Goal: Task Accomplishment & Management: Manage account settings

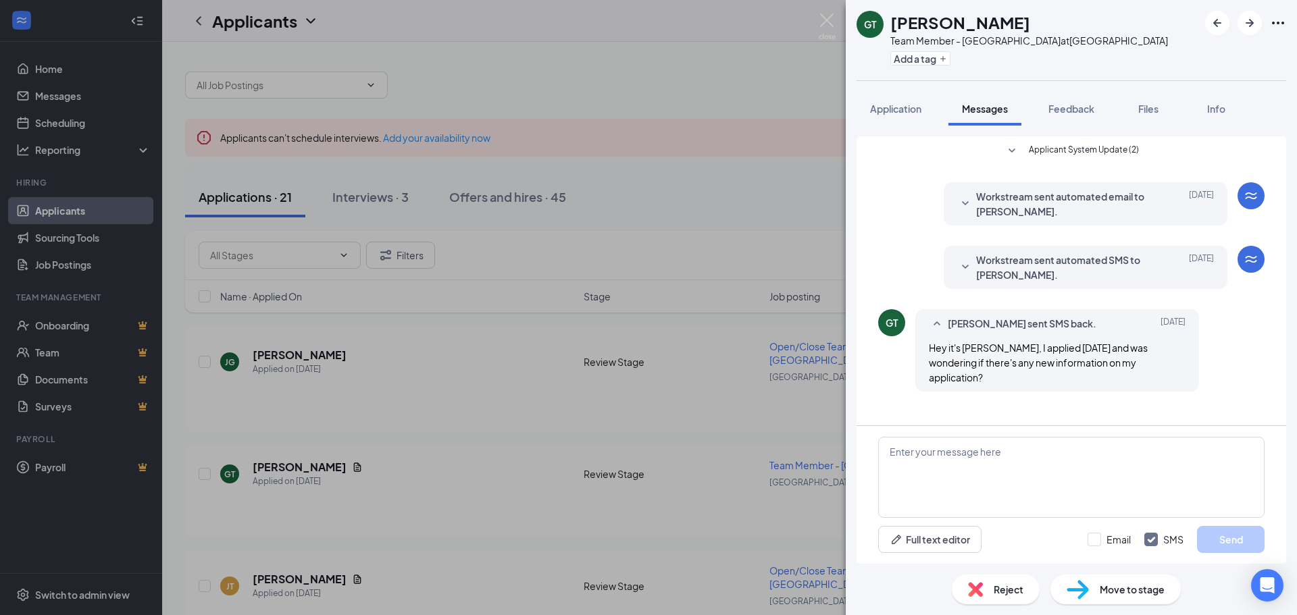
click at [793, 394] on div "GT [PERSON_NAME] Team Member - [GEOGRAPHIC_DATA] South at [GEOGRAPHIC_DATA] Sou…" at bounding box center [648, 307] width 1297 height 615
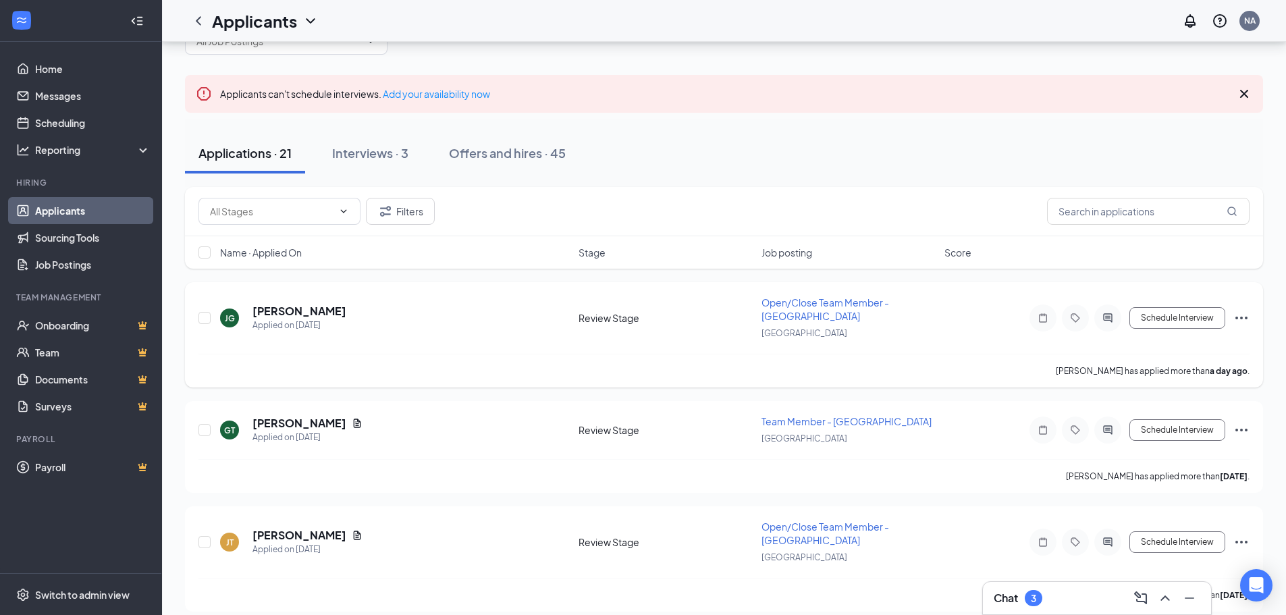
scroll to position [68, 0]
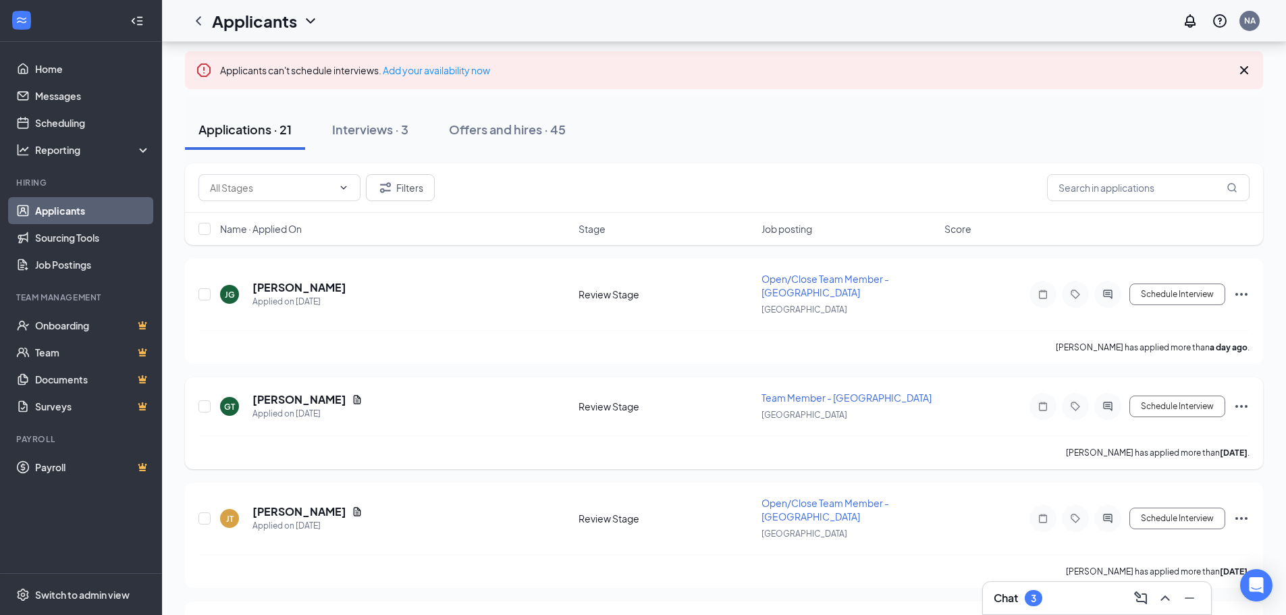
click at [810, 402] on span "Team Member - [GEOGRAPHIC_DATA]" at bounding box center [847, 398] width 170 height 12
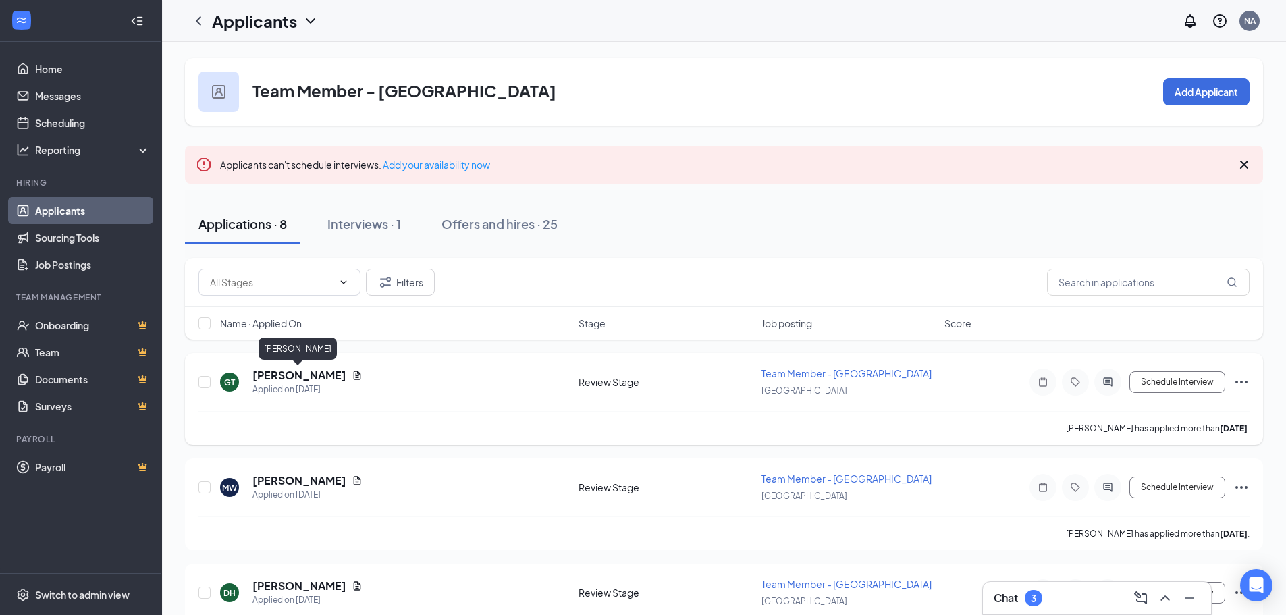
click at [311, 370] on h5 "[PERSON_NAME]" at bounding box center [300, 375] width 94 height 15
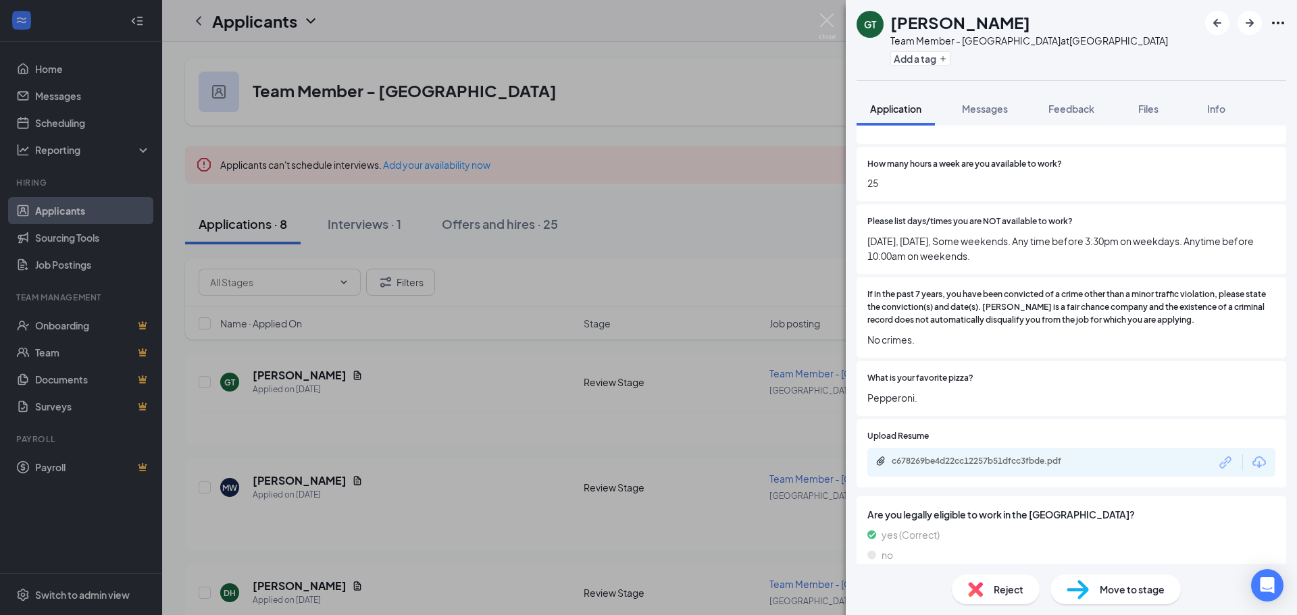
scroll to position [512, 0]
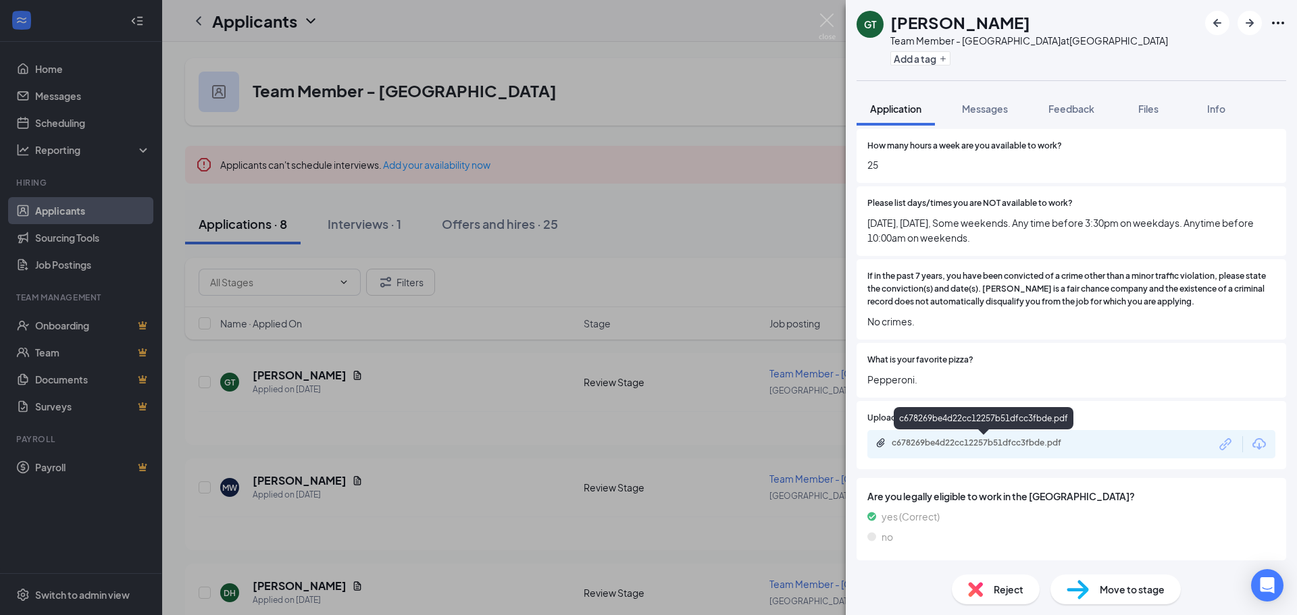
click at [990, 440] on div "c678269be4d22cc12257b51dfcc3fbde.pdf" at bounding box center [985, 443] width 189 height 11
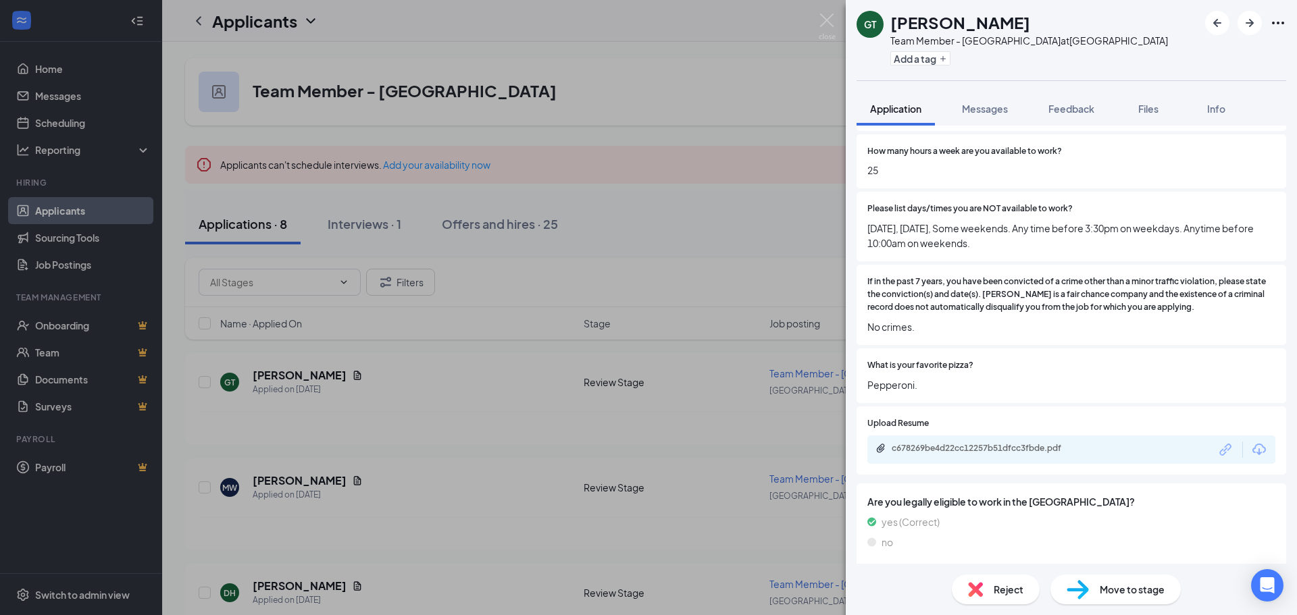
click at [1013, 590] on span "Reject" at bounding box center [1008, 589] width 30 height 15
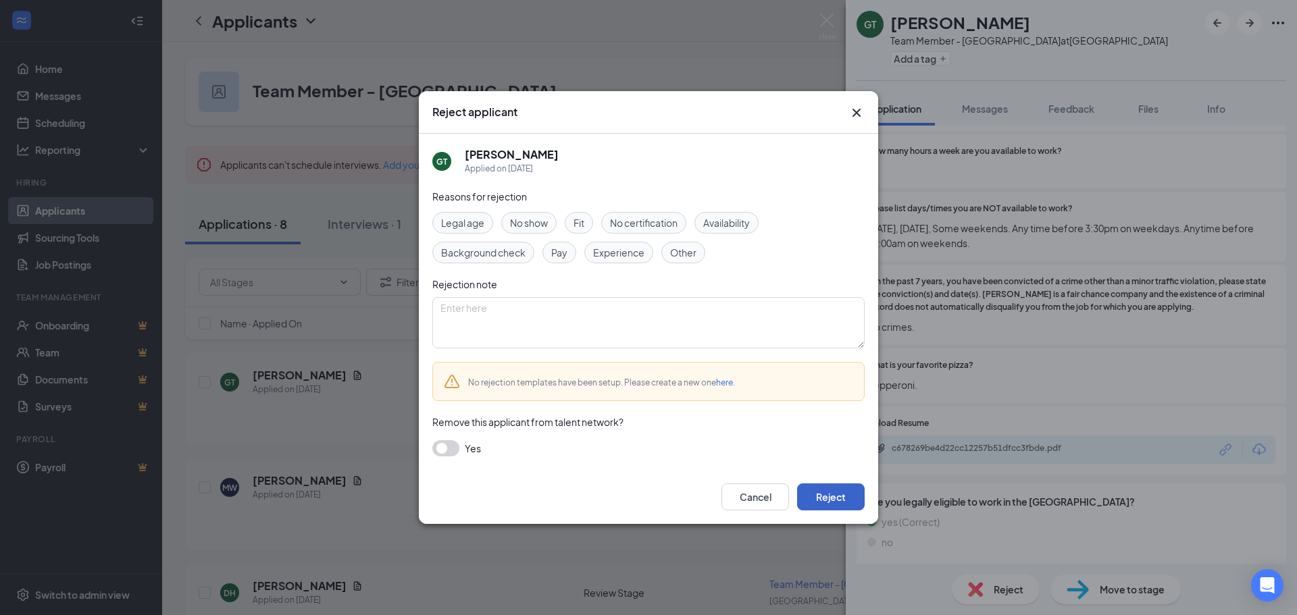
click at [842, 504] on button "Reject" at bounding box center [831, 497] width 68 height 27
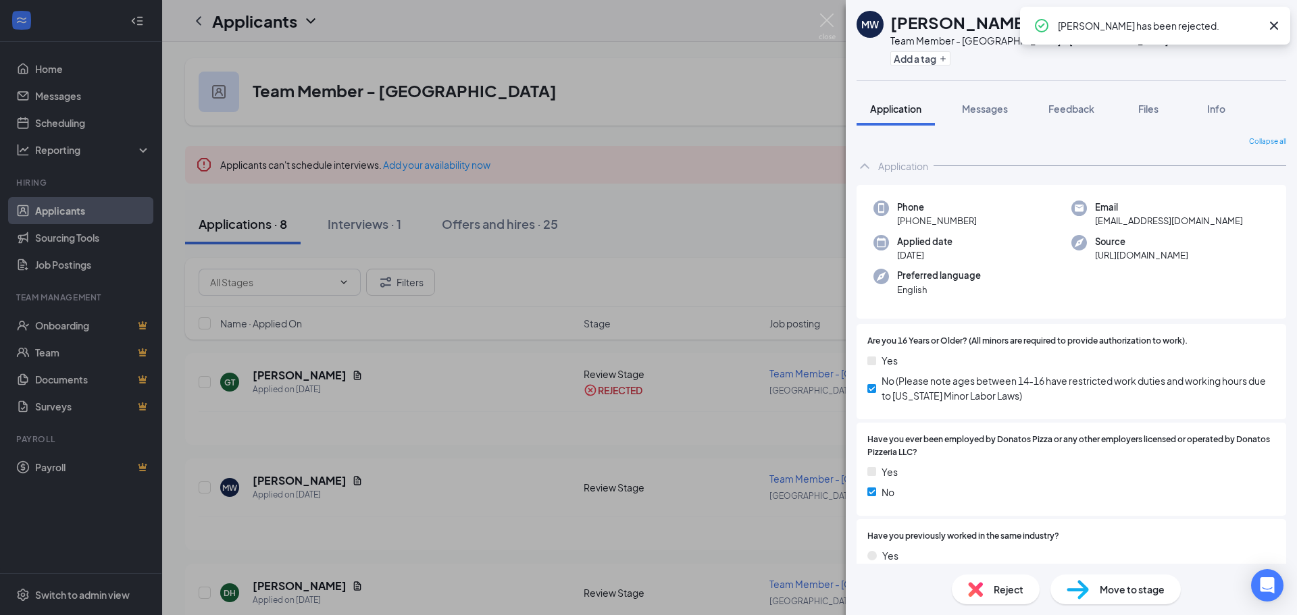
click at [1275, 25] on icon "Cross" at bounding box center [1274, 26] width 8 height 8
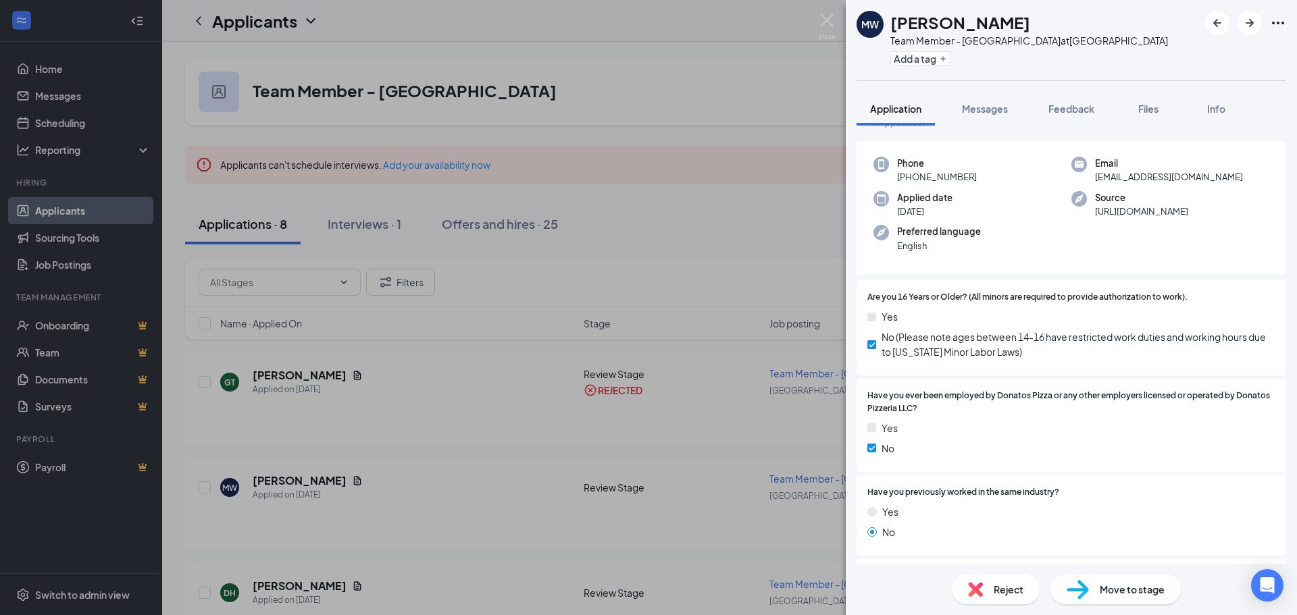
scroll to position [68, 0]
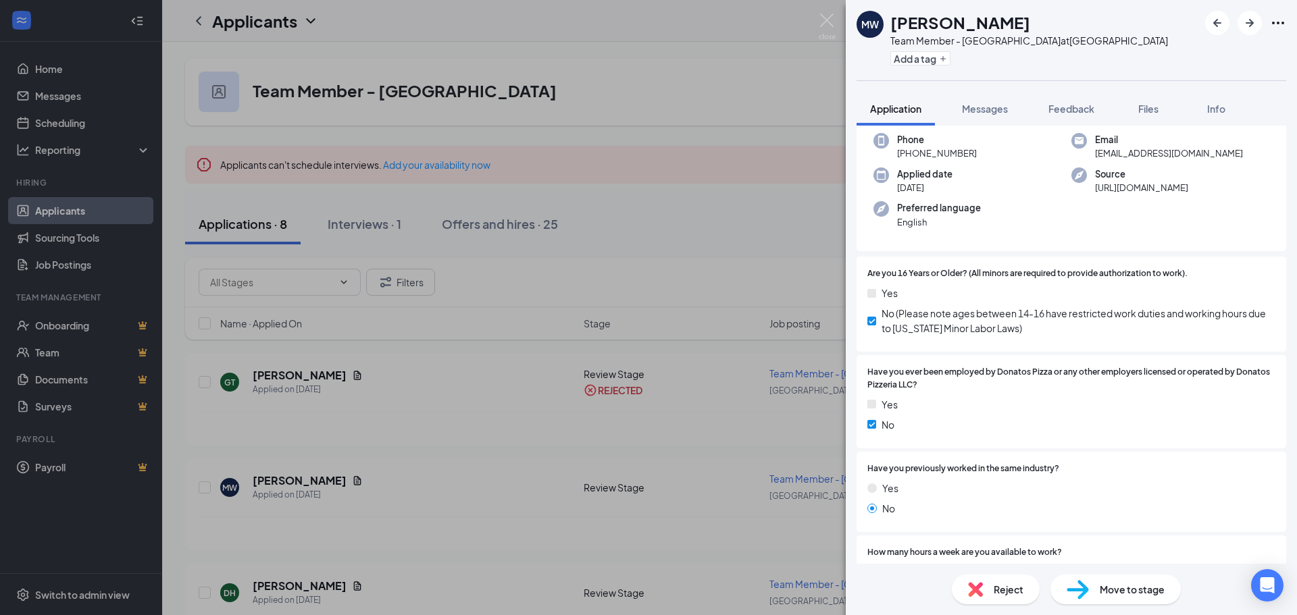
click at [1004, 593] on span "Reject" at bounding box center [1008, 589] width 30 height 15
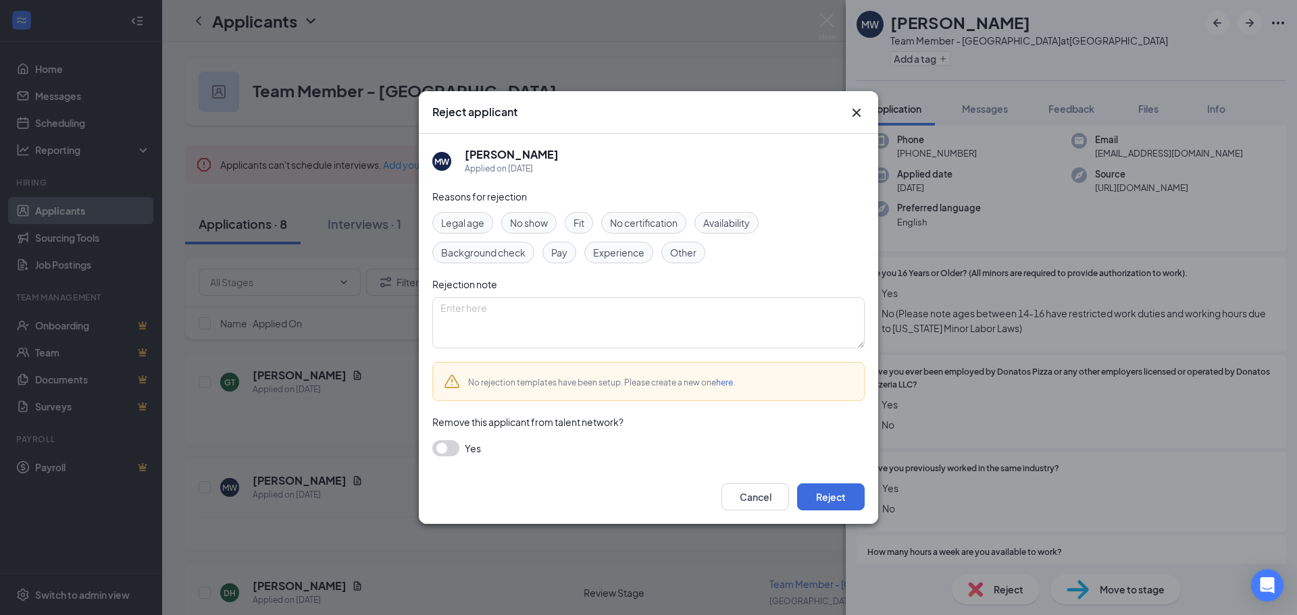
click at [838, 511] on div "Cancel Reject" at bounding box center [648, 497] width 459 height 54
click at [837, 503] on button "Reject" at bounding box center [831, 497] width 68 height 27
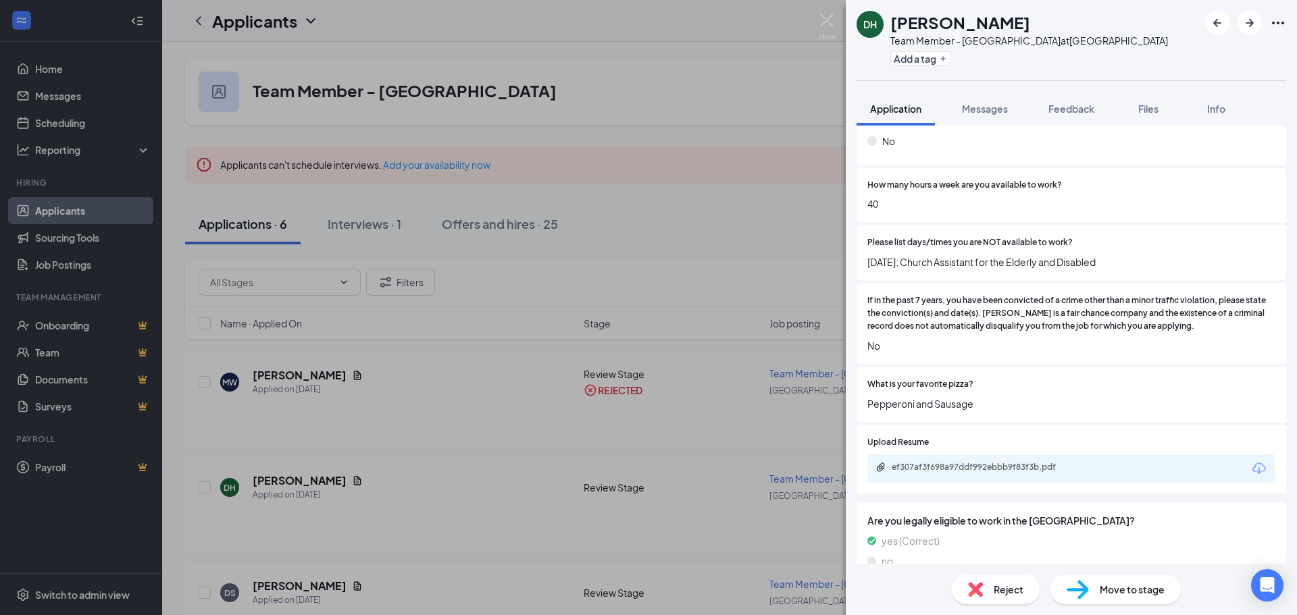
scroll to position [497, 0]
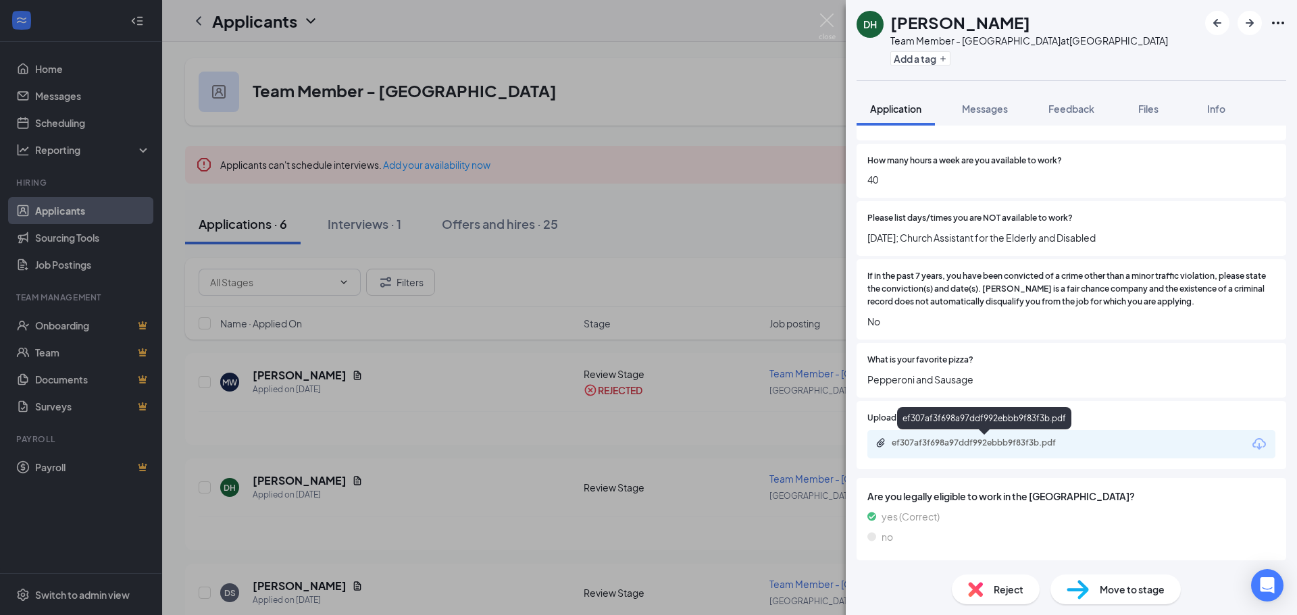
click at [1024, 444] on div "ef307af3f698a97ddf992ebbb9f83f3b.pdf" at bounding box center [985, 443] width 189 height 11
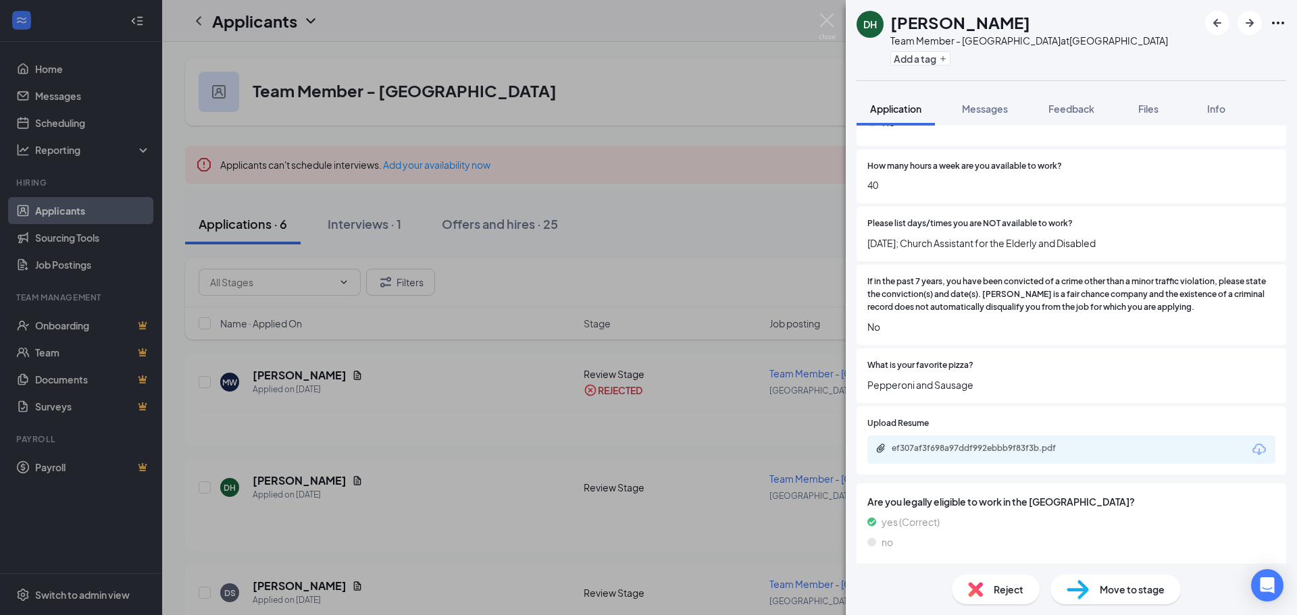
click at [1087, 590] on img at bounding box center [1077, 590] width 22 height 20
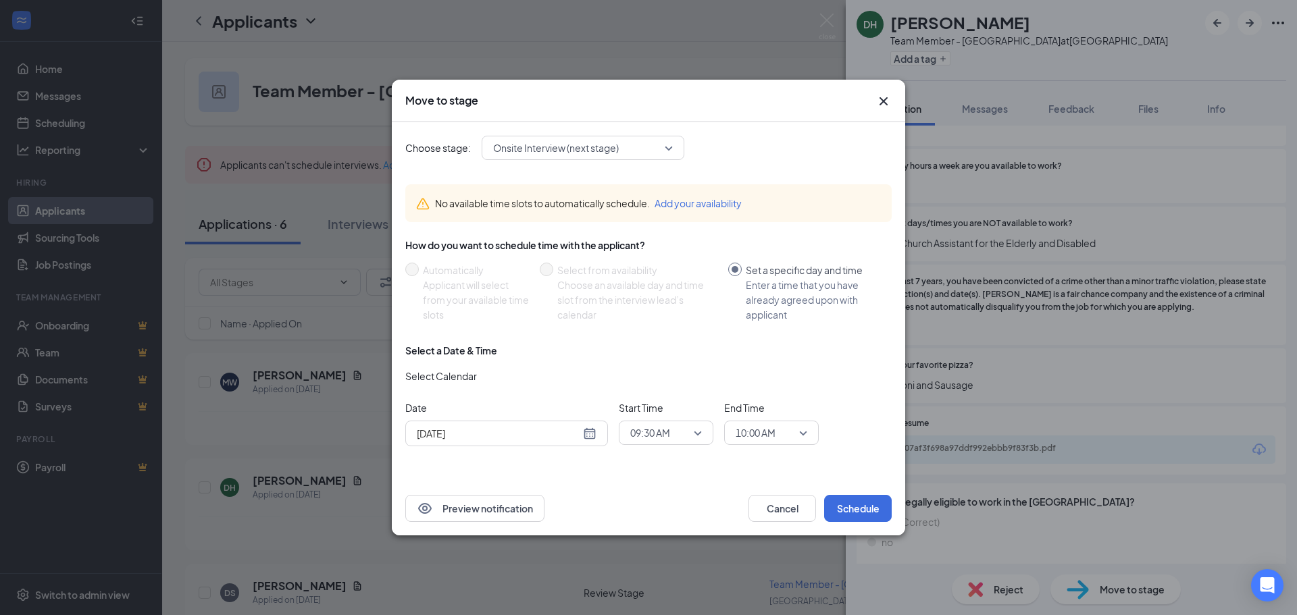
click at [585, 434] on div "[DATE]" at bounding box center [507, 433] width 180 height 15
type input "[DATE]"
click at [502, 380] on div "27" at bounding box center [498, 381] width 16 height 16
click at [696, 436] on span "09:30 AM" at bounding box center [666, 433] width 72 height 20
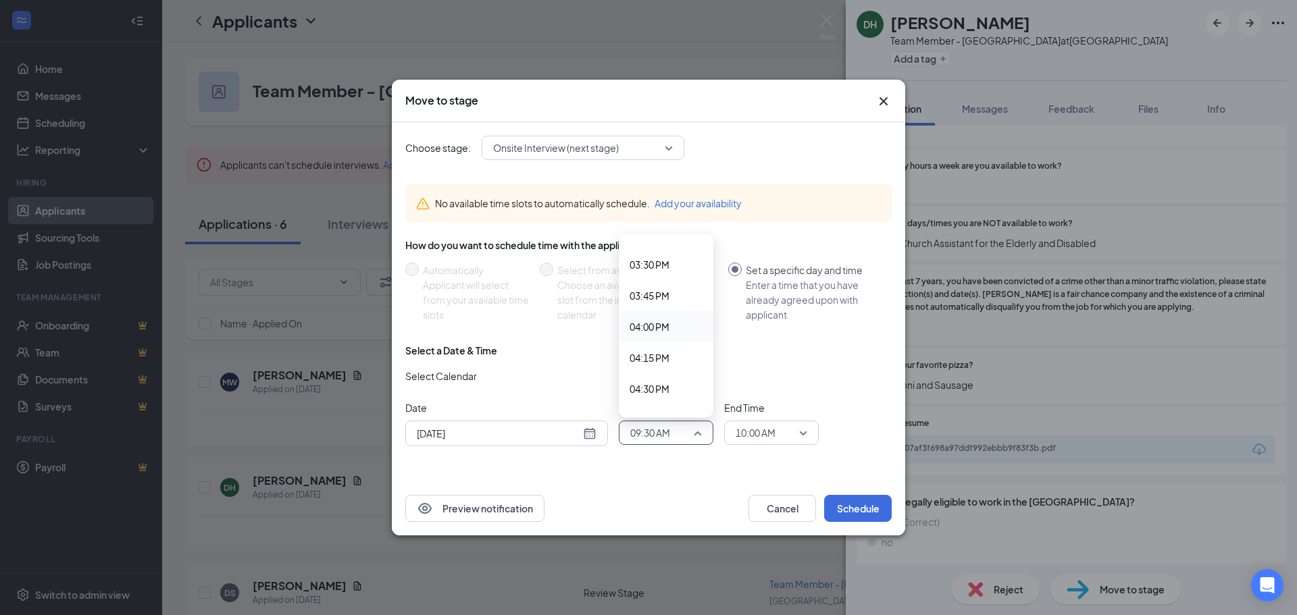
click at [675, 326] on span "04:00 PM" at bounding box center [665, 326] width 73 height 15
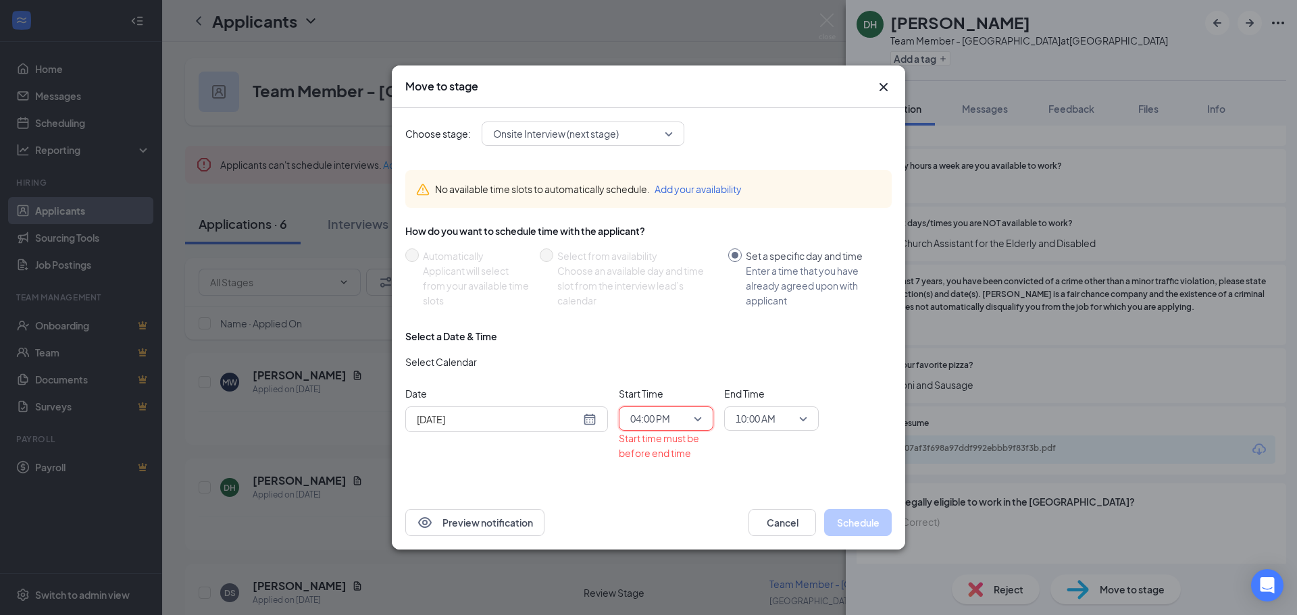
click at [766, 417] on span "10:00 AM" at bounding box center [755, 419] width 40 height 20
click at [778, 348] on span "04:15 PM" at bounding box center [771, 349] width 73 height 15
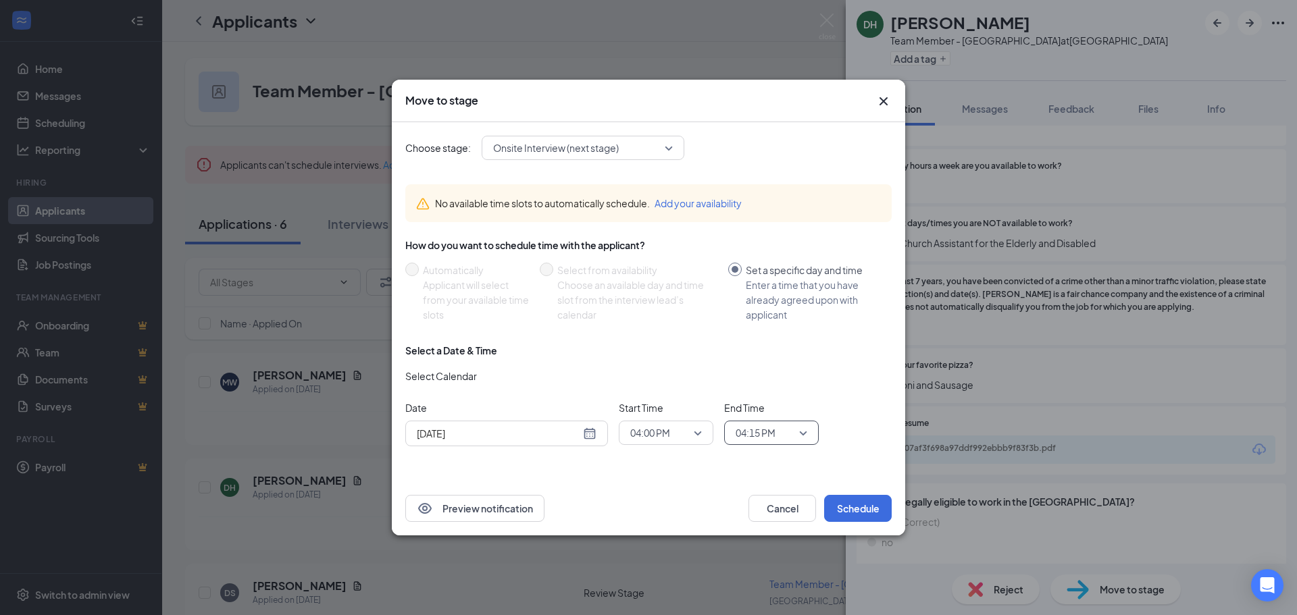
click at [850, 459] on div "No available time slots to automatically schedule. Add your availability How do…" at bounding box center [648, 321] width 486 height 294
click at [862, 501] on button "Schedule" at bounding box center [858, 508] width 68 height 27
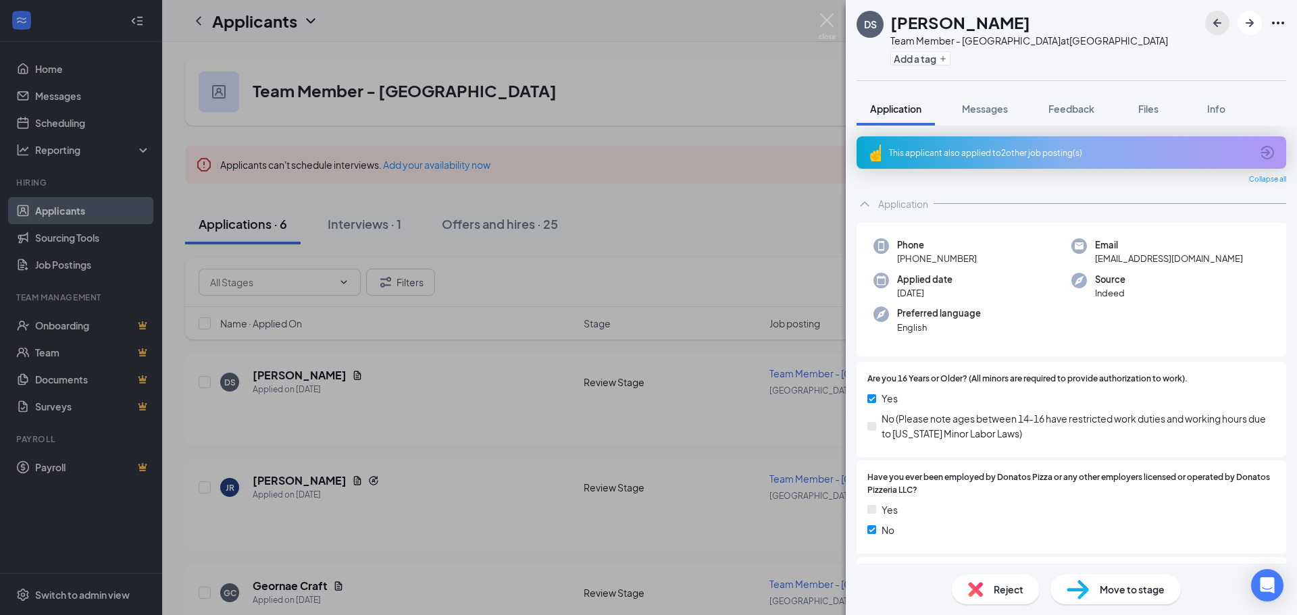
click at [1222, 25] on icon "ArrowLeftNew" at bounding box center [1217, 23] width 16 height 16
click at [717, 118] on div "XT [PERSON_NAME] Team Member - [GEOGRAPHIC_DATA] South at [GEOGRAPHIC_DATA] Sou…" at bounding box center [648, 307] width 1297 height 615
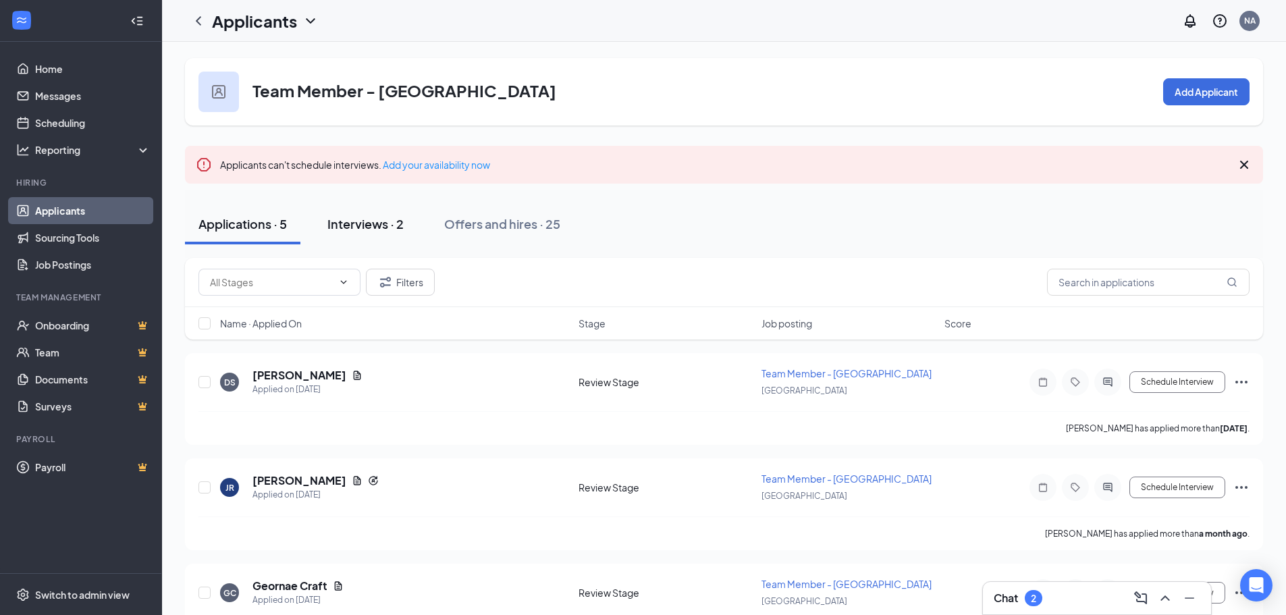
click at [364, 230] on div "Interviews · 2" at bounding box center [366, 223] width 76 height 17
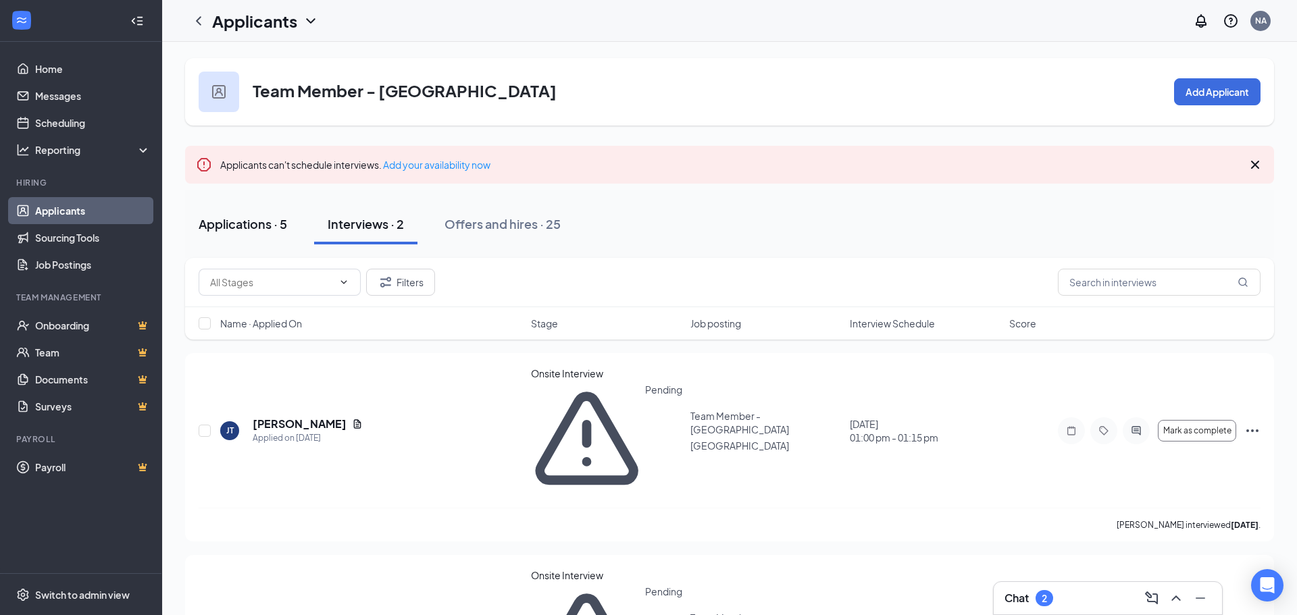
click at [253, 217] on div "Applications · 5" at bounding box center [243, 223] width 88 height 17
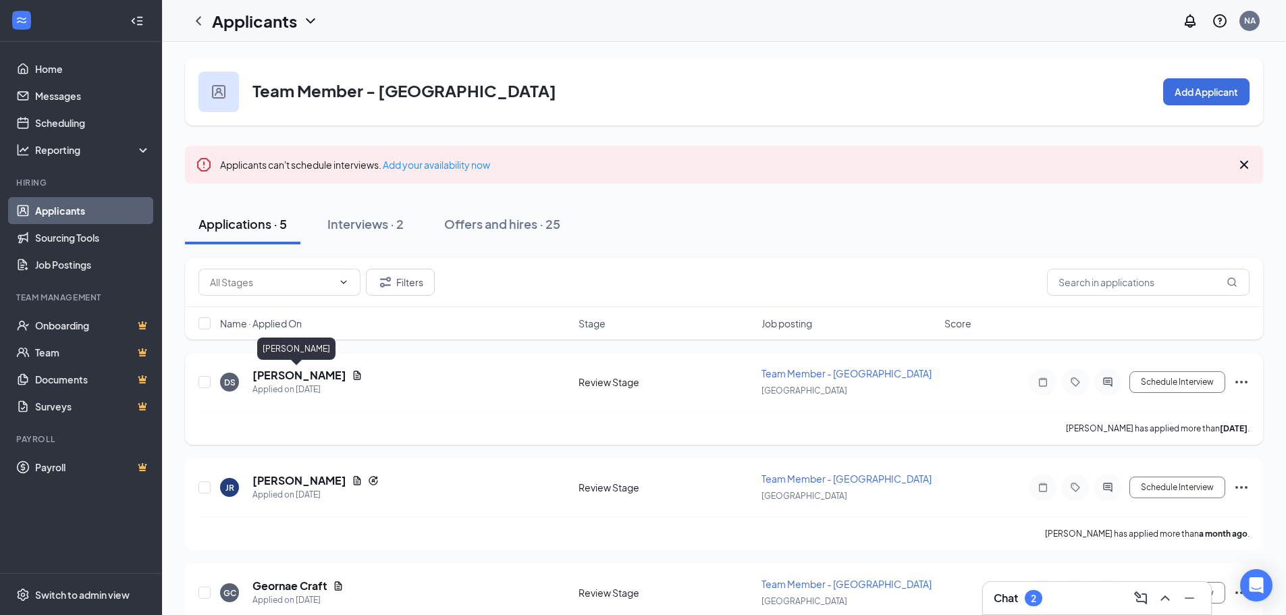
click at [305, 375] on h5 "[PERSON_NAME]" at bounding box center [300, 375] width 94 height 15
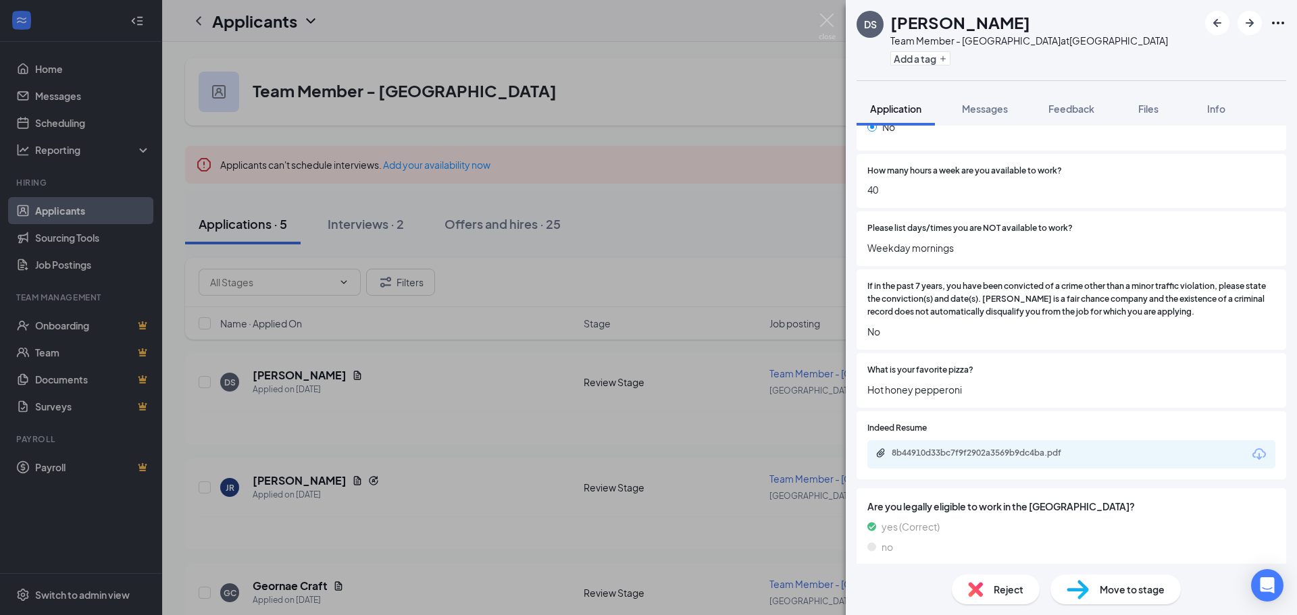
scroll to position [497, 0]
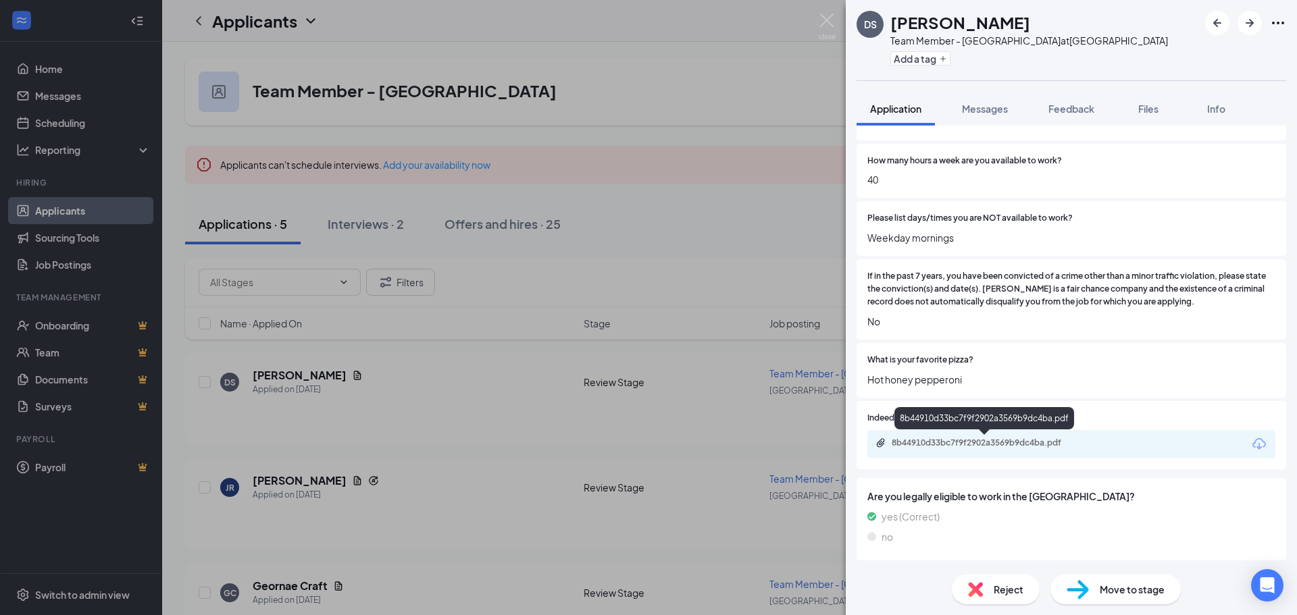
click at [999, 448] on div "8b44910d33bc7f9f2902a3569b9dc4ba.pdf" at bounding box center [985, 443] width 189 height 11
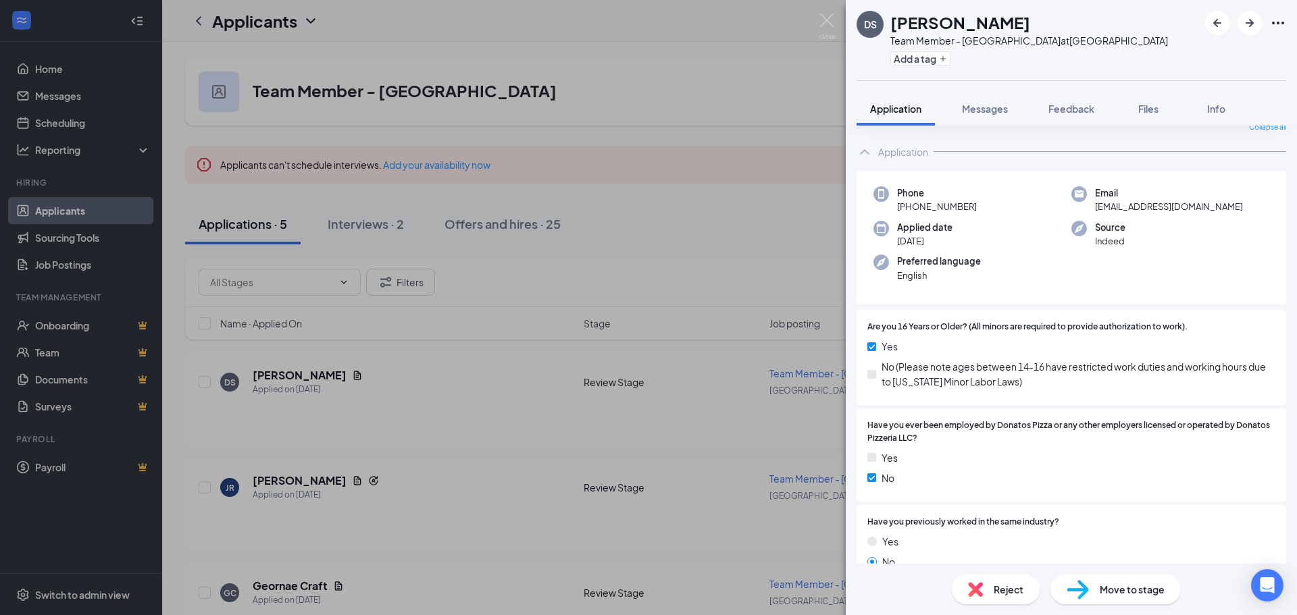
scroll to position [0, 0]
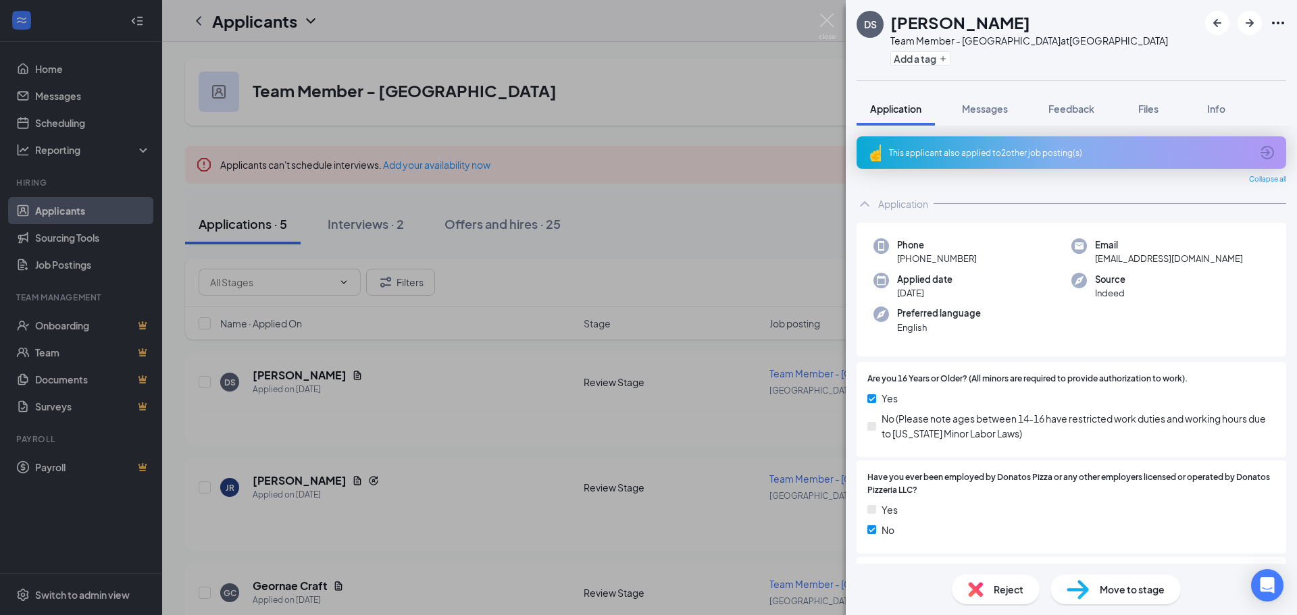
click at [1109, 582] on span "Move to stage" at bounding box center [1131, 589] width 65 height 15
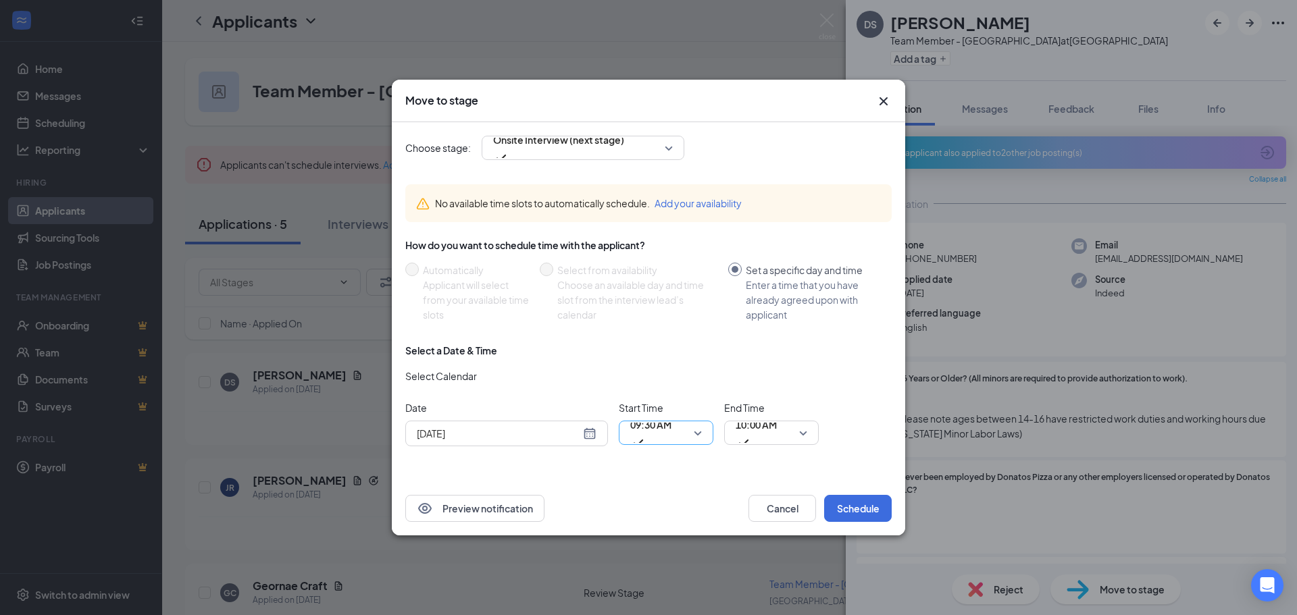
click at [644, 435] on span "09:30 AM" at bounding box center [650, 425] width 41 height 20
click at [589, 444] on div "[DATE]" at bounding box center [506, 434] width 203 height 26
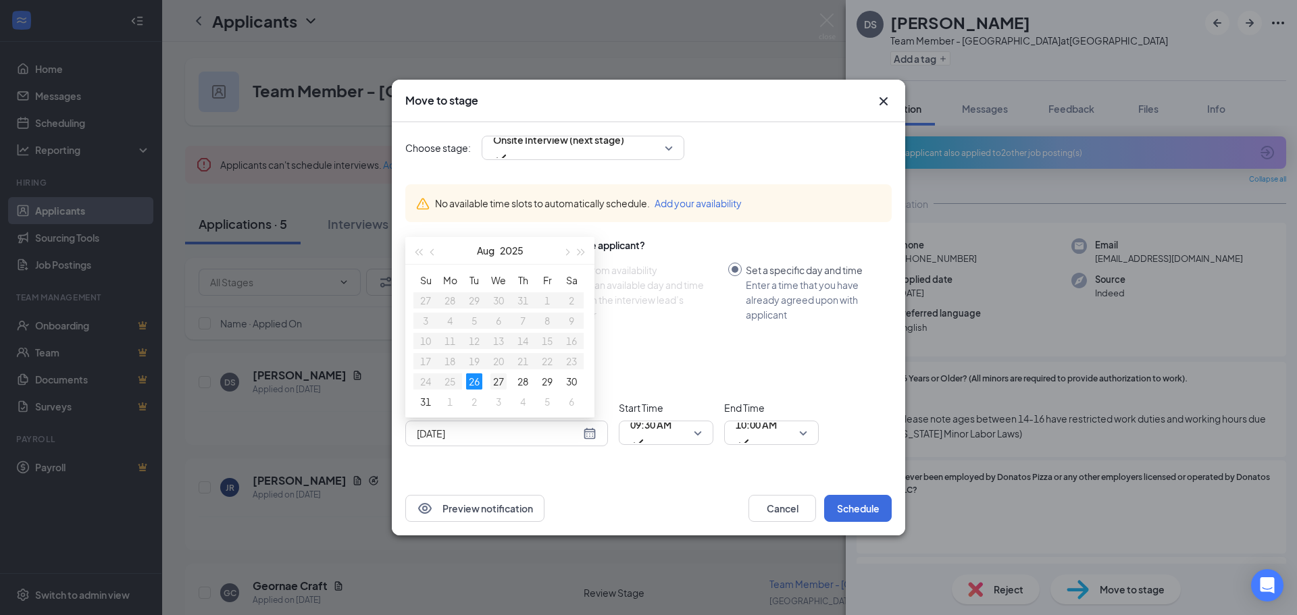
type input "[DATE]"
click at [501, 385] on div "27" at bounding box center [498, 381] width 16 height 16
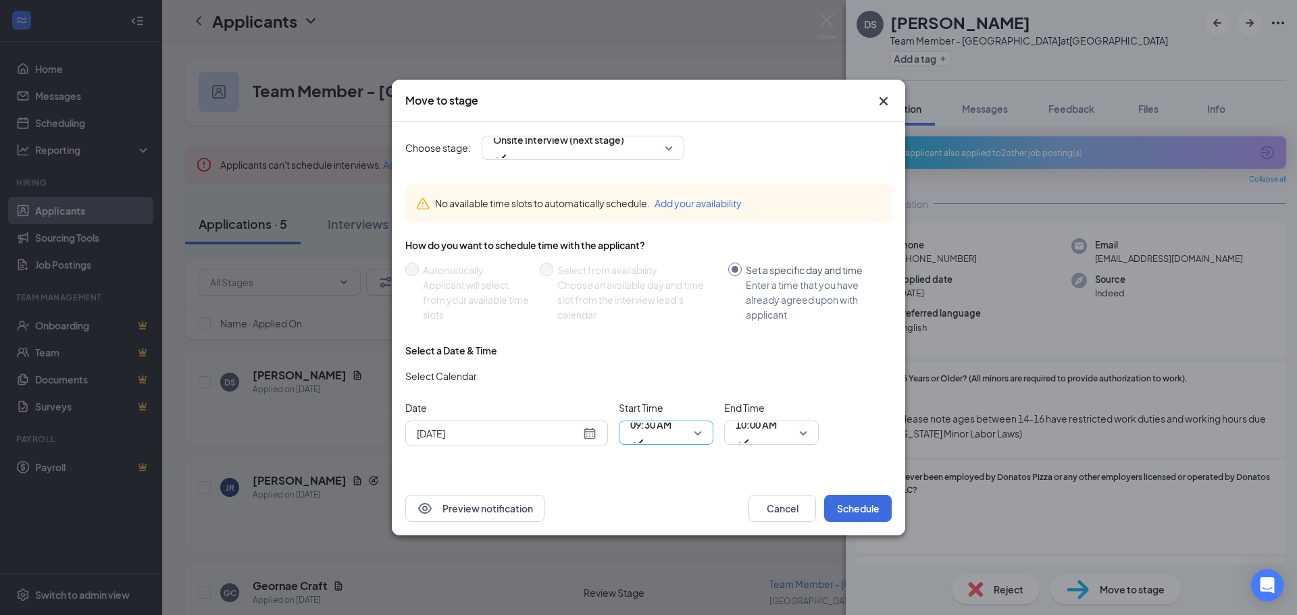
click at [671, 442] on span "09:30 AM" at bounding box center [650, 433] width 41 height 36
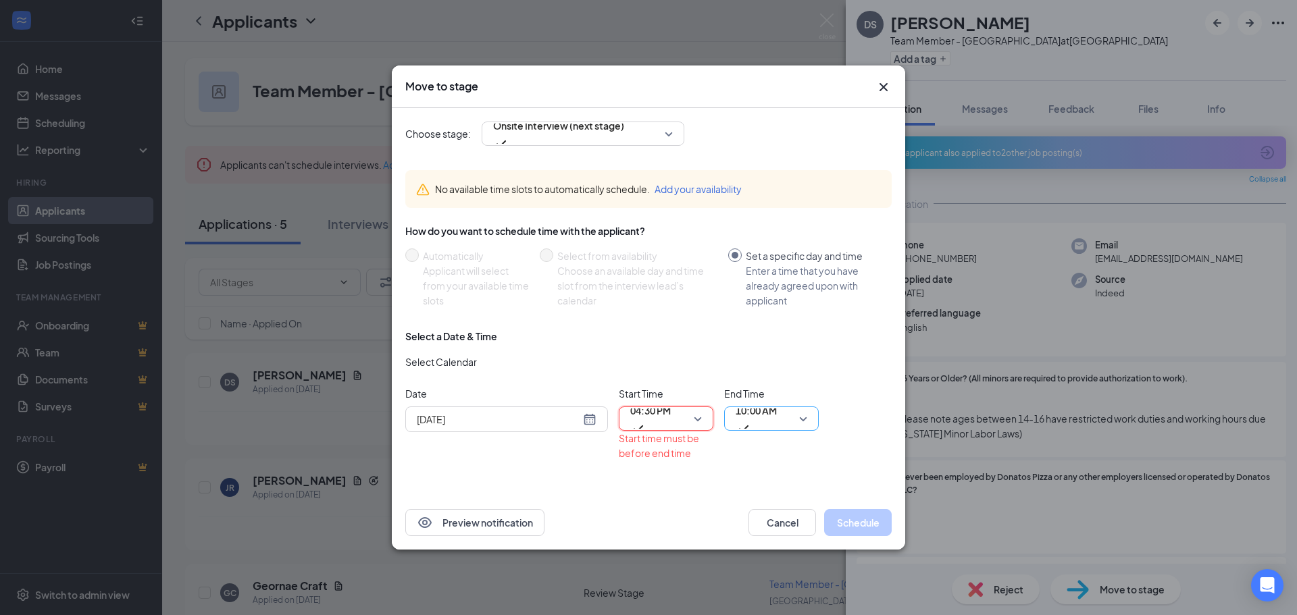
click at [756, 421] on span "10:00 AM" at bounding box center [755, 410] width 41 height 20
click at [839, 426] on div "Date [DATE] [DATE] Su Mo Tu We Th Fr Sa 27 28 29 30 31 1 2 3 4 5 6 7 8 9 10 11 …" at bounding box center [648, 423] width 486 height 74
click at [766, 417] on span "03:45 PM" at bounding box center [755, 410] width 41 height 20
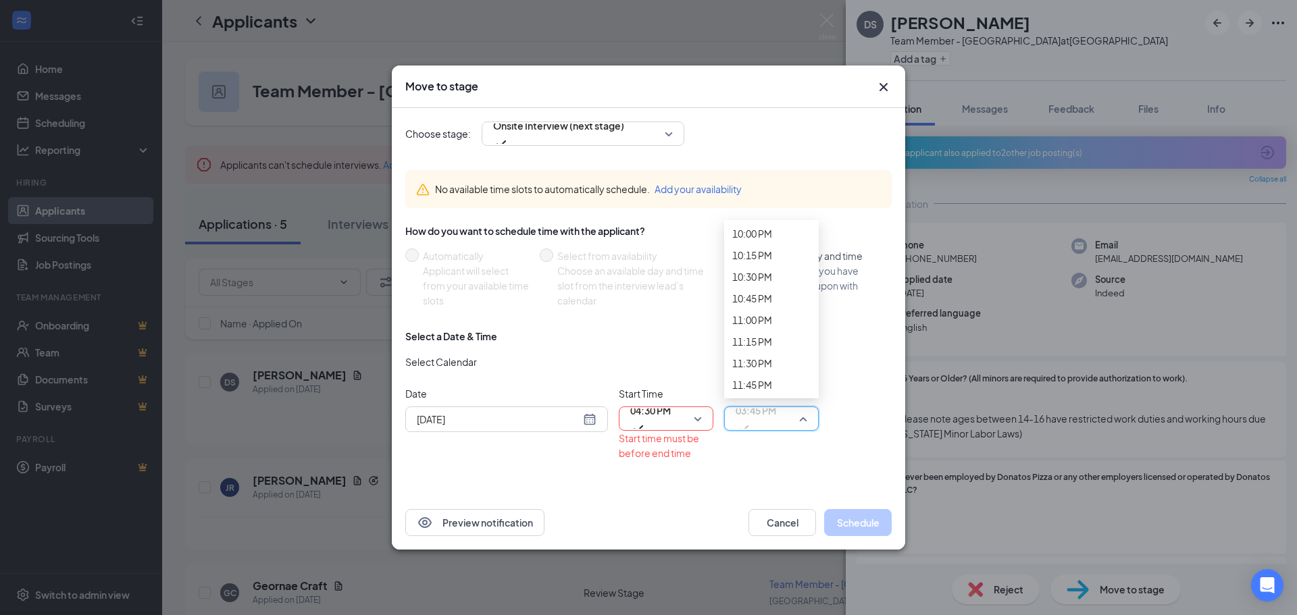
scroll to position [2048, 0]
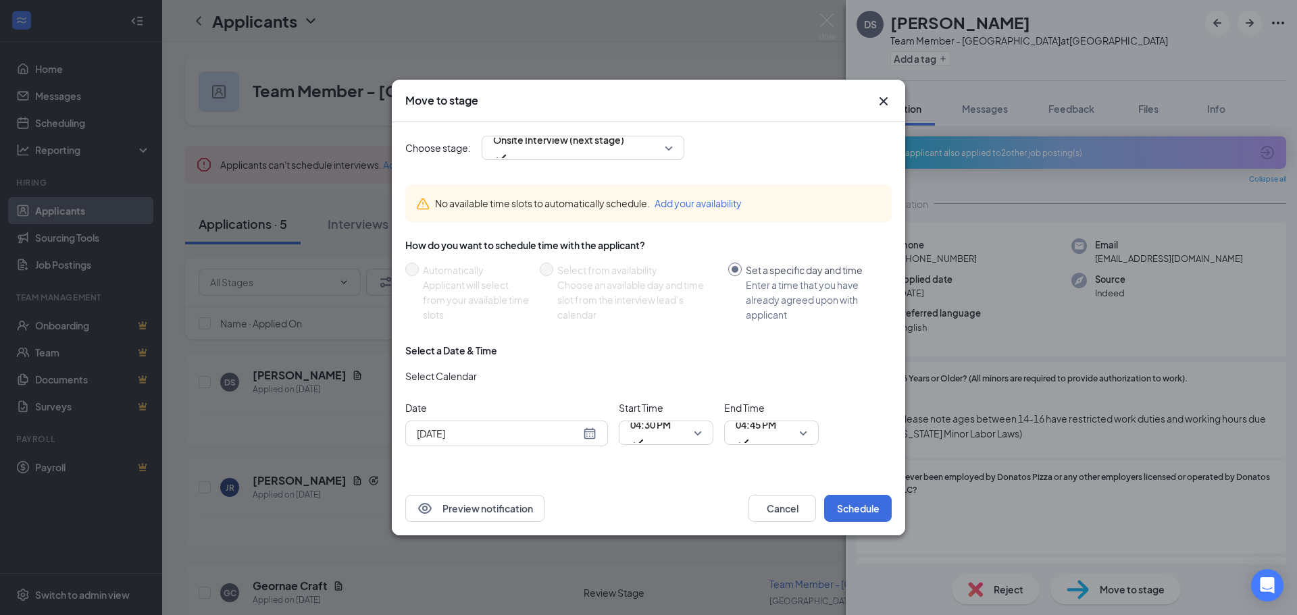
drag, startPoint x: 840, startPoint y: 458, endPoint x: 843, endPoint y: 472, distance: 14.4
click at [839, 465] on div "No available time slots to automatically schedule. Add your availability How do…" at bounding box center [648, 321] width 486 height 294
click at [861, 511] on button "Schedule" at bounding box center [858, 508] width 68 height 27
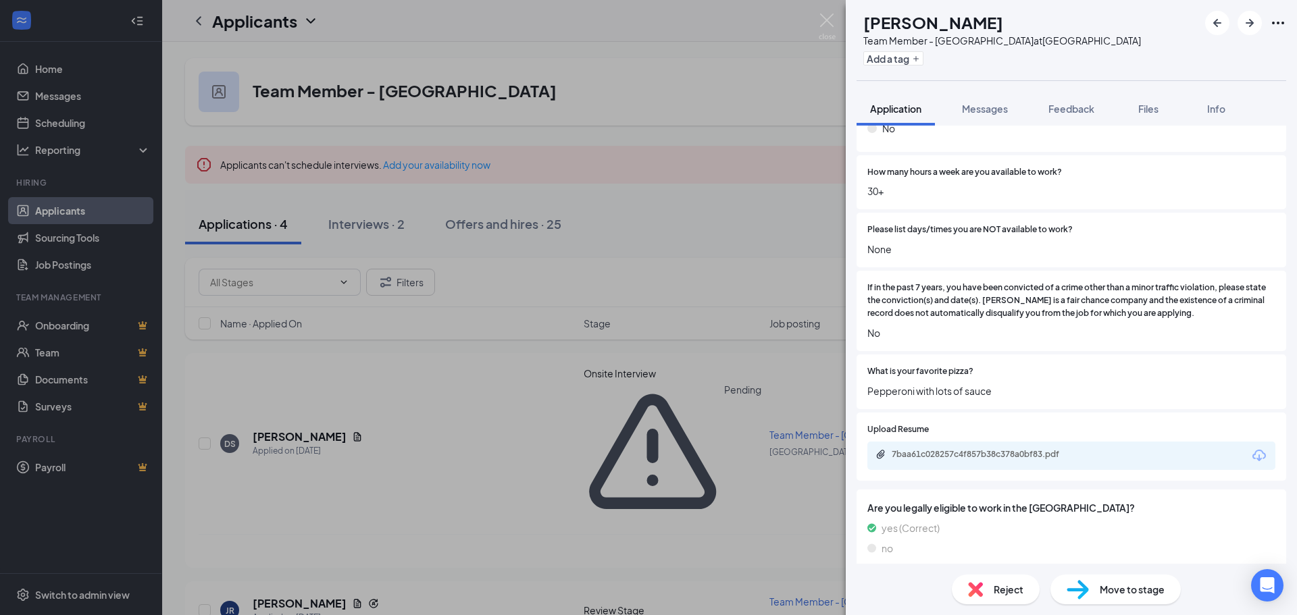
scroll to position [497, 0]
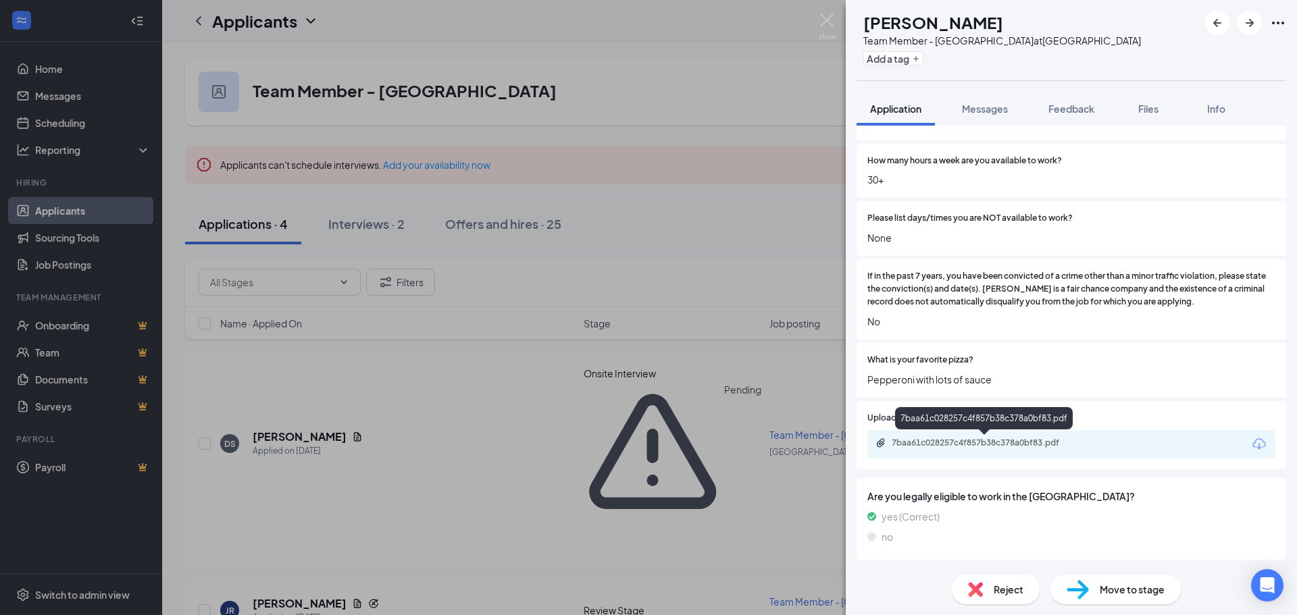
click at [1001, 443] on div "7baa61c028257c4f857b38c378a0bf83.pdf" at bounding box center [985, 443] width 189 height 11
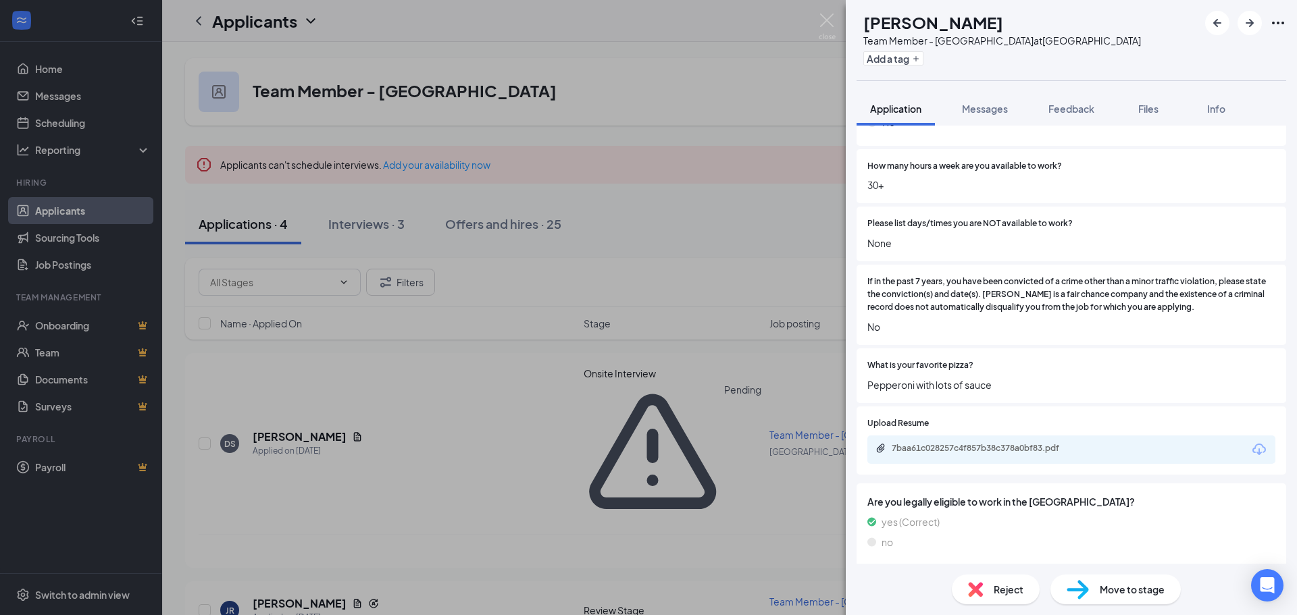
click at [1089, 589] on div "Move to stage" at bounding box center [1115, 590] width 130 height 30
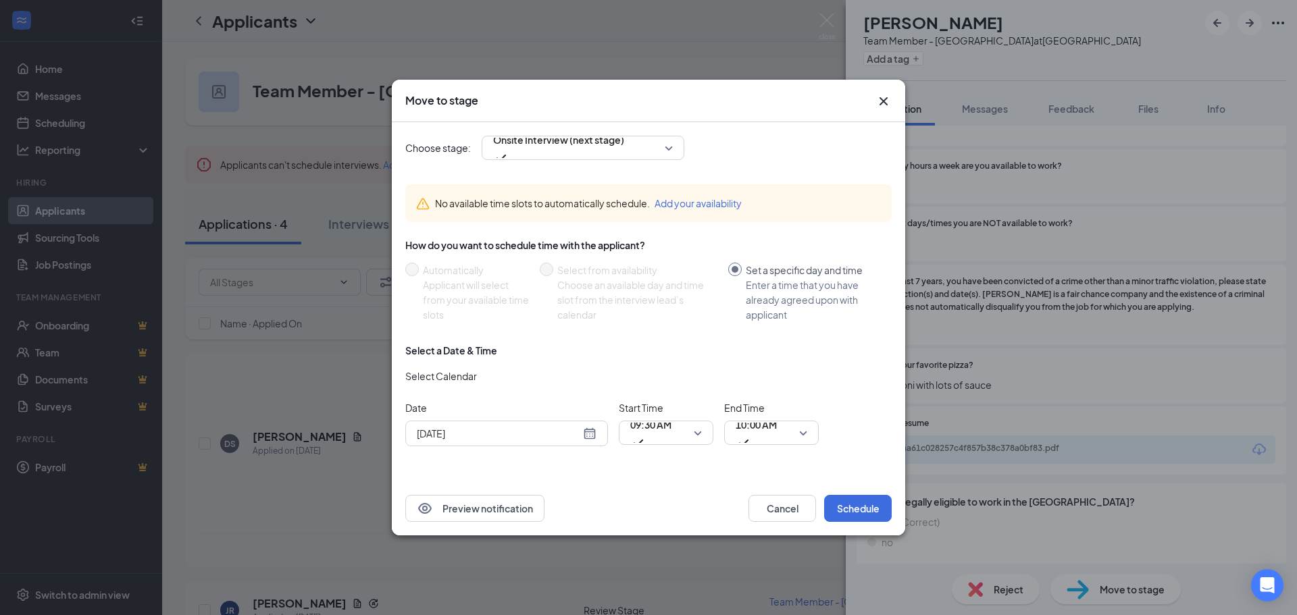
click at [598, 432] on div "[DATE]" at bounding box center [506, 434] width 203 height 26
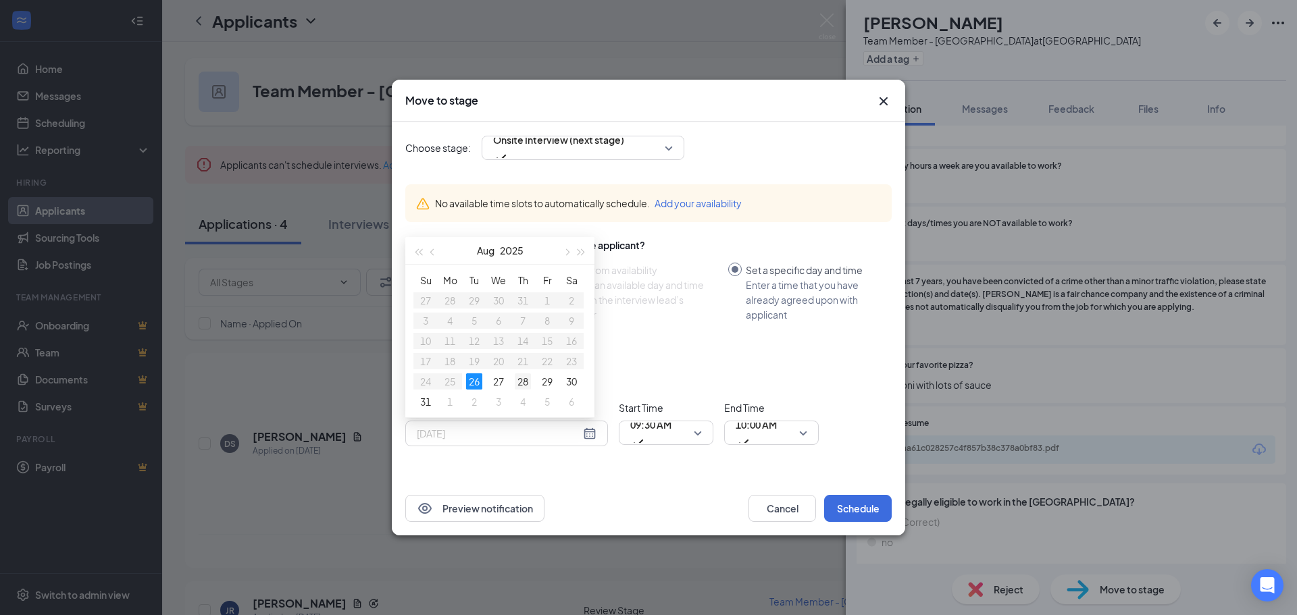
type input "[DATE]"
click at [525, 382] on div "28" at bounding box center [523, 381] width 16 height 16
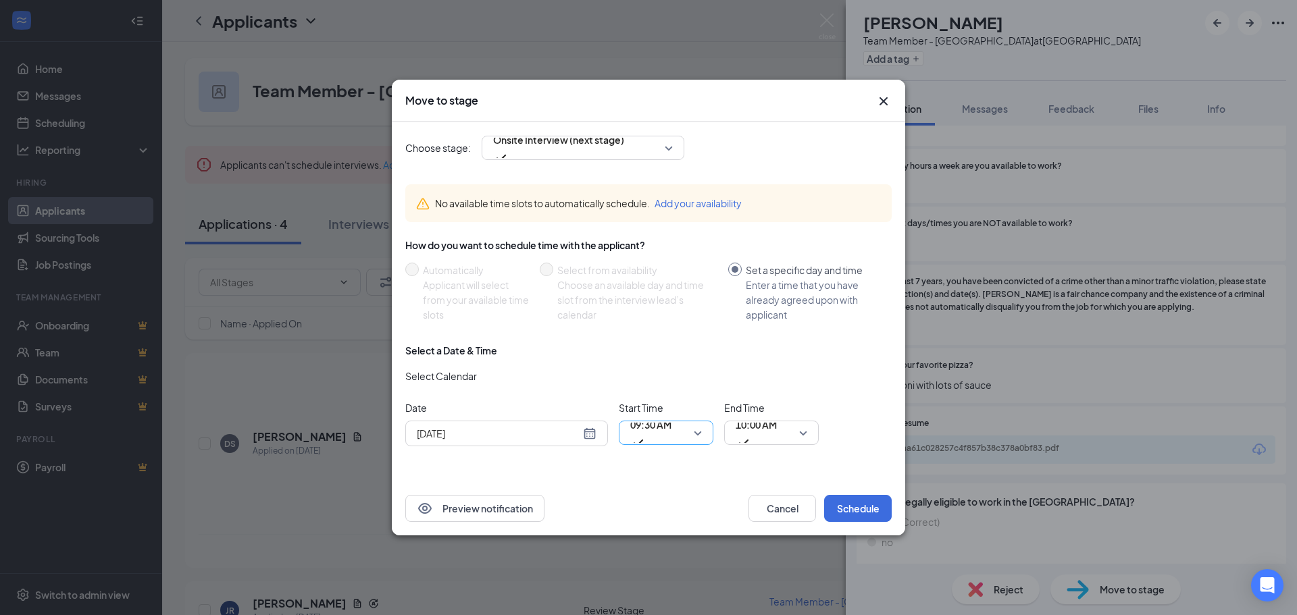
click at [671, 431] on span "09:30 AM" at bounding box center [650, 433] width 41 height 36
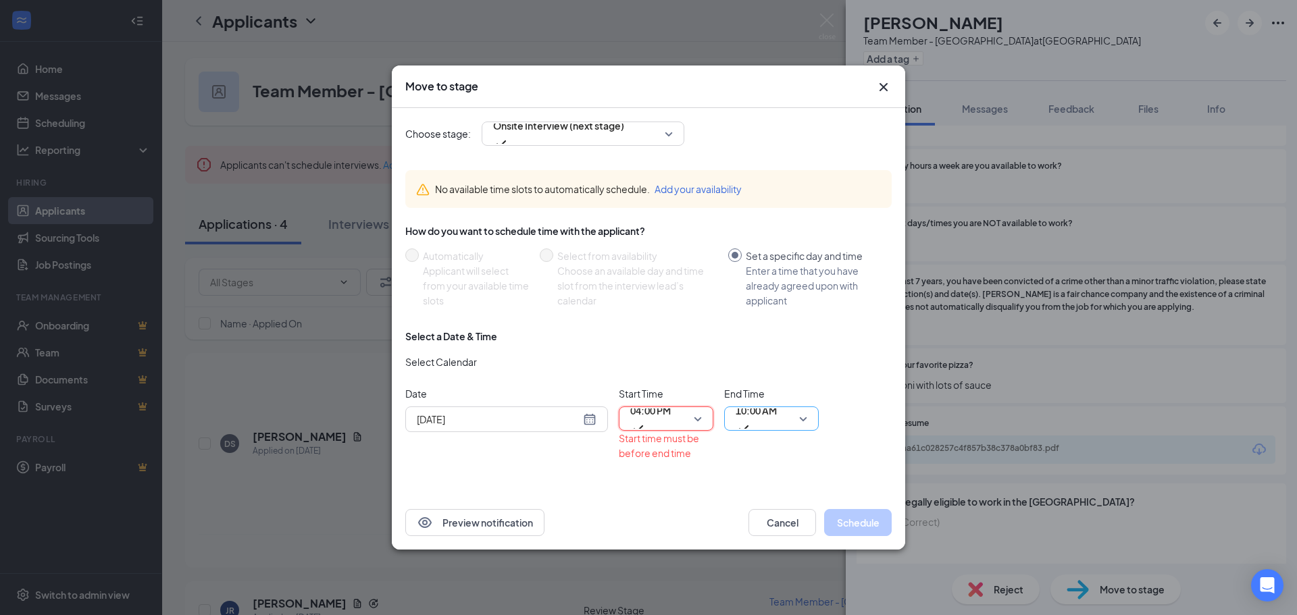
drag, startPoint x: 752, startPoint y: 414, endPoint x: 753, endPoint y: 407, distance: 6.8
click at [753, 414] on span "10:00 AM" at bounding box center [755, 410] width 41 height 20
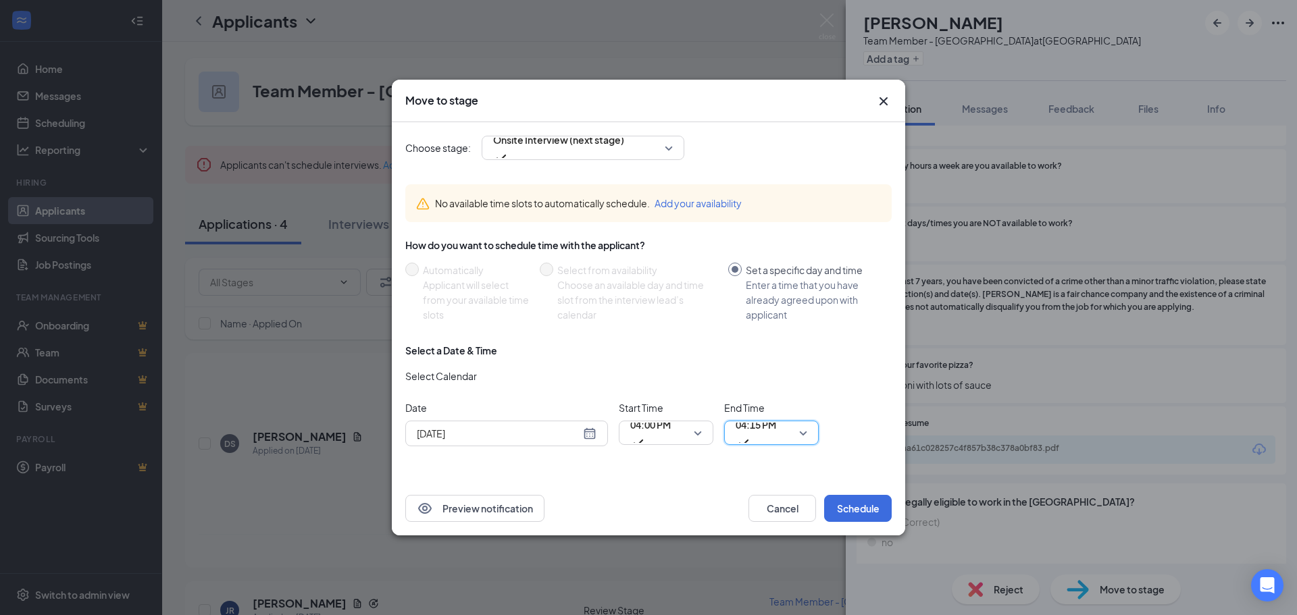
drag, startPoint x: 852, startPoint y: 452, endPoint x: 856, endPoint y: 469, distance: 18.0
click at [854, 460] on div "No available time slots to automatically schedule. Add your availability How do…" at bounding box center [648, 321] width 486 height 294
click at [856, 507] on button "Schedule" at bounding box center [858, 508] width 68 height 27
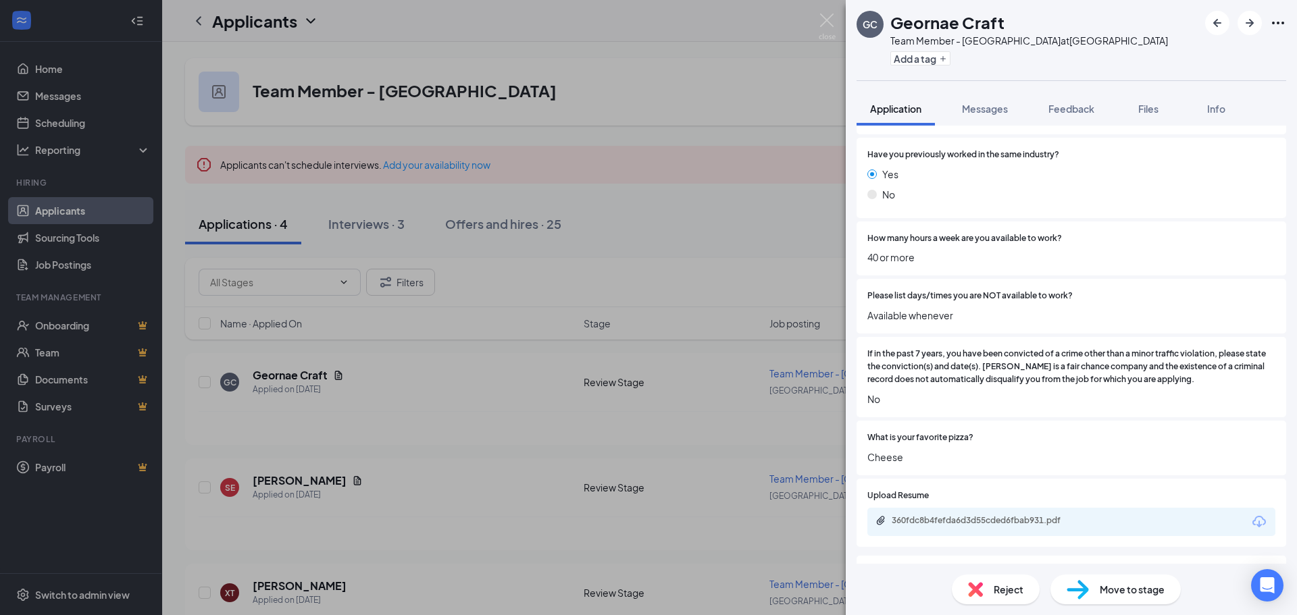
scroll to position [459, 0]
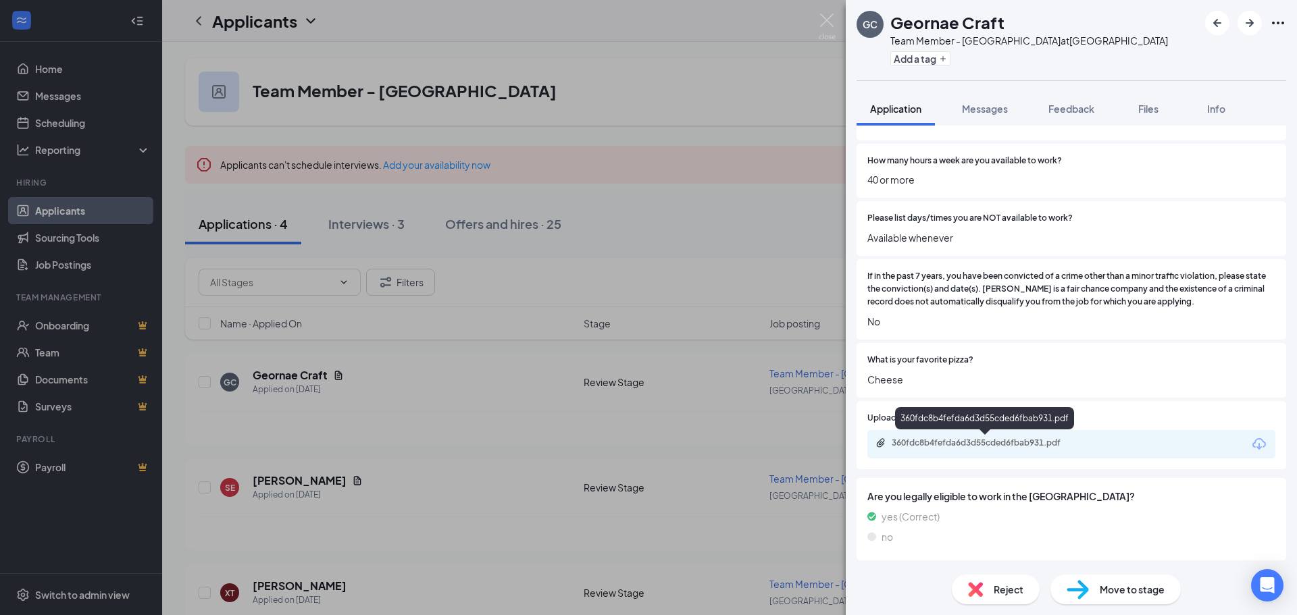
click at [998, 449] on div "360fdc8b4fefda6d3d55cded6fbab931.pdf" at bounding box center [984, 444] width 219 height 13
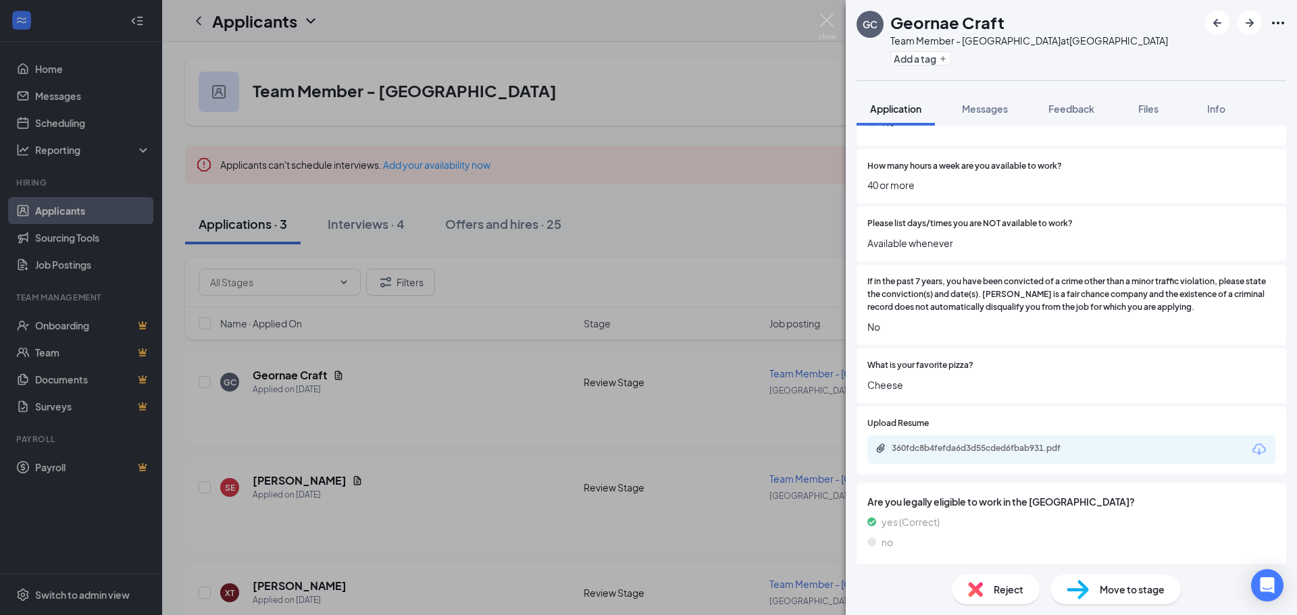
click at [1093, 592] on div "Move to stage" at bounding box center [1115, 590] width 130 height 30
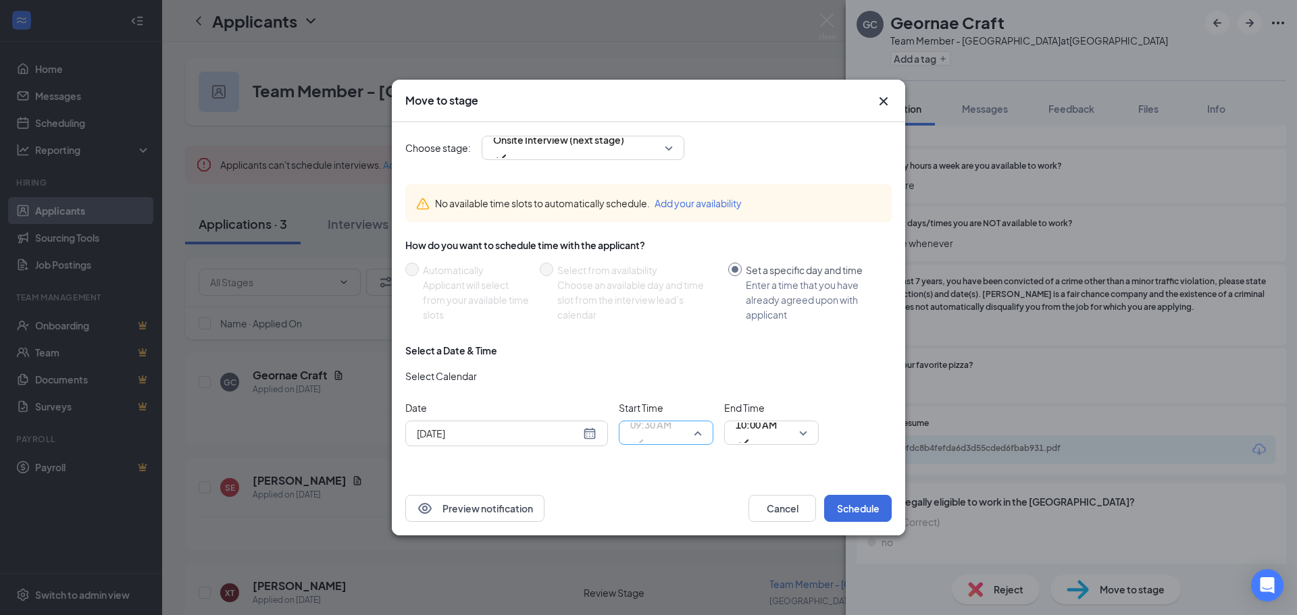
click at [703, 433] on div "09:30 AM" at bounding box center [666, 433] width 95 height 24
click at [596, 433] on div "[DATE]" at bounding box center [506, 434] width 203 height 26
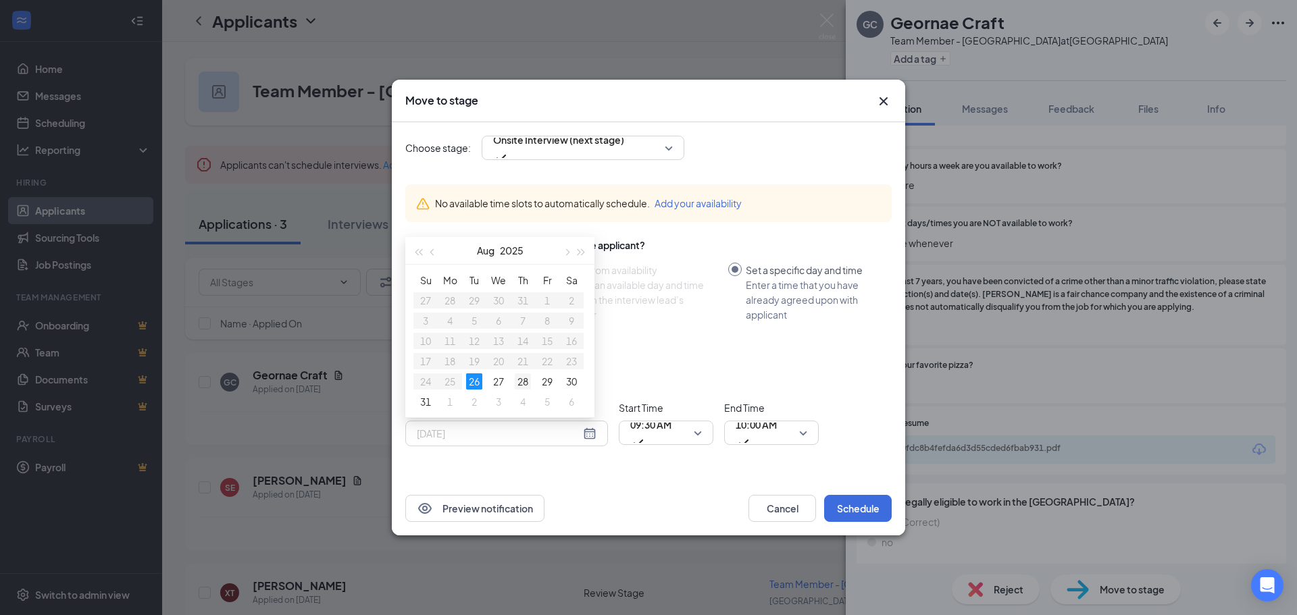
type input "[DATE]"
click at [515, 380] on div "28" at bounding box center [523, 381] width 16 height 16
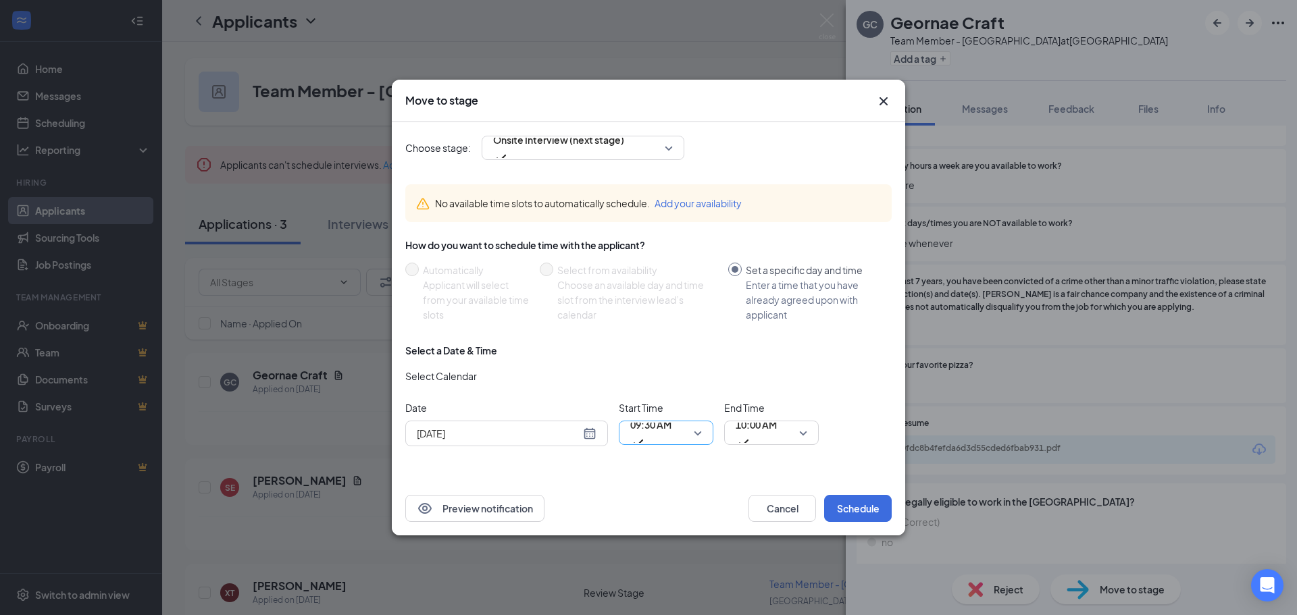
click at [671, 438] on span "09:30 AM" at bounding box center [650, 433] width 41 height 36
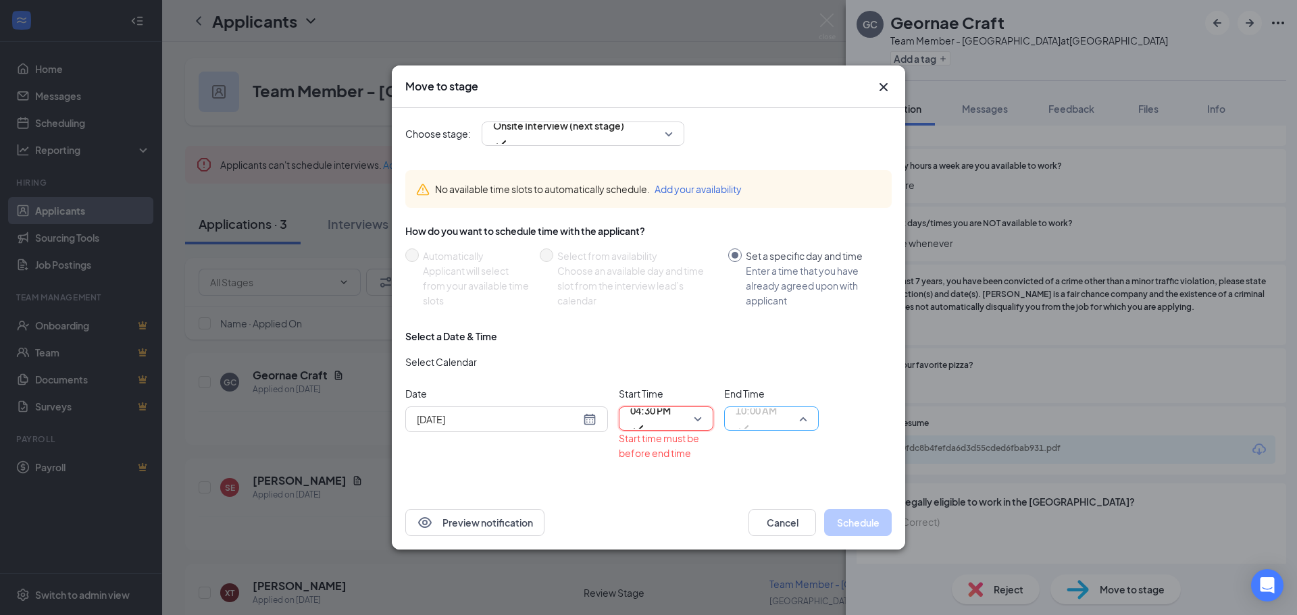
click at [777, 425] on span "10:00 AM" at bounding box center [755, 418] width 41 height 36
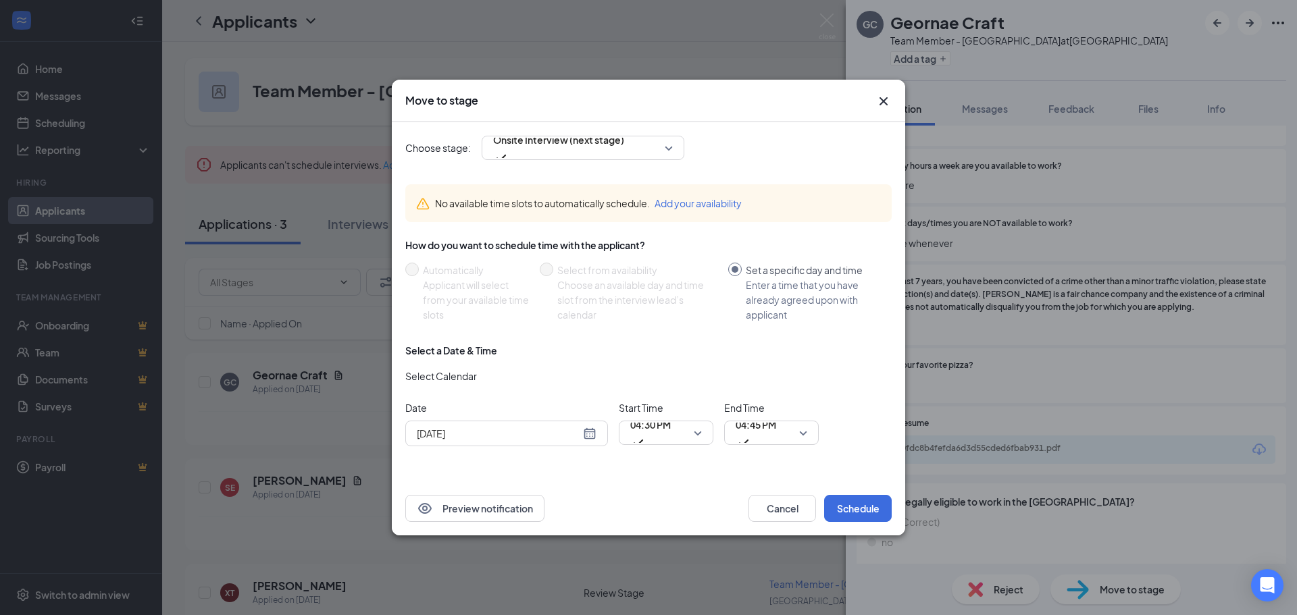
click at [866, 399] on div "Select a Date & Time Select Calendar Date [DATE] [DATE] Su Mo Tu We Th Fr Sa 27…" at bounding box center [648, 400] width 486 height 113
click at [854, 517] on button "Schedule" at bounding box center [858, 508] width 68 height 27
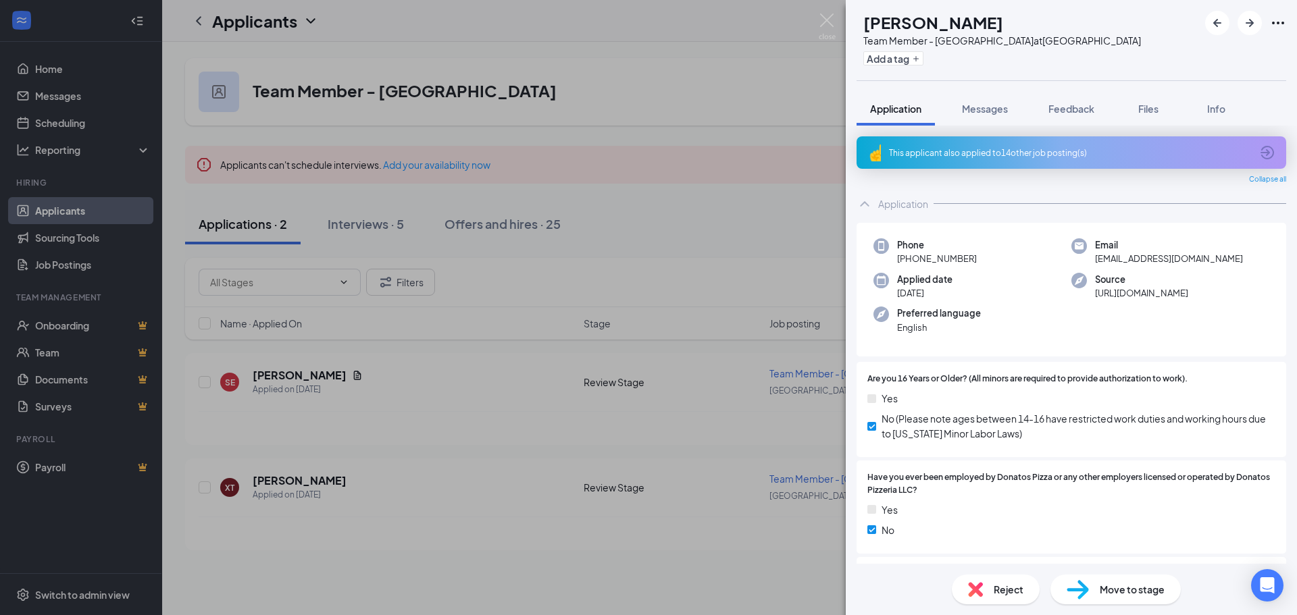
click at [475, 136] on div "[PERSON_NAME] [PERSON_NAME] Team Member - [GEOGRAPHIC_DATA] South at [GEOGRAPHI…" at bounding box center [648, 307] width 1297 height 615
click at [477, 125] on div "[PERSON_NAME] [PERSON_NAME] Team Member - [GEOGRAPHIC_DATA] South at [GEOGRAPHI…" at bounding box center [648, 307] width 1297 height 615
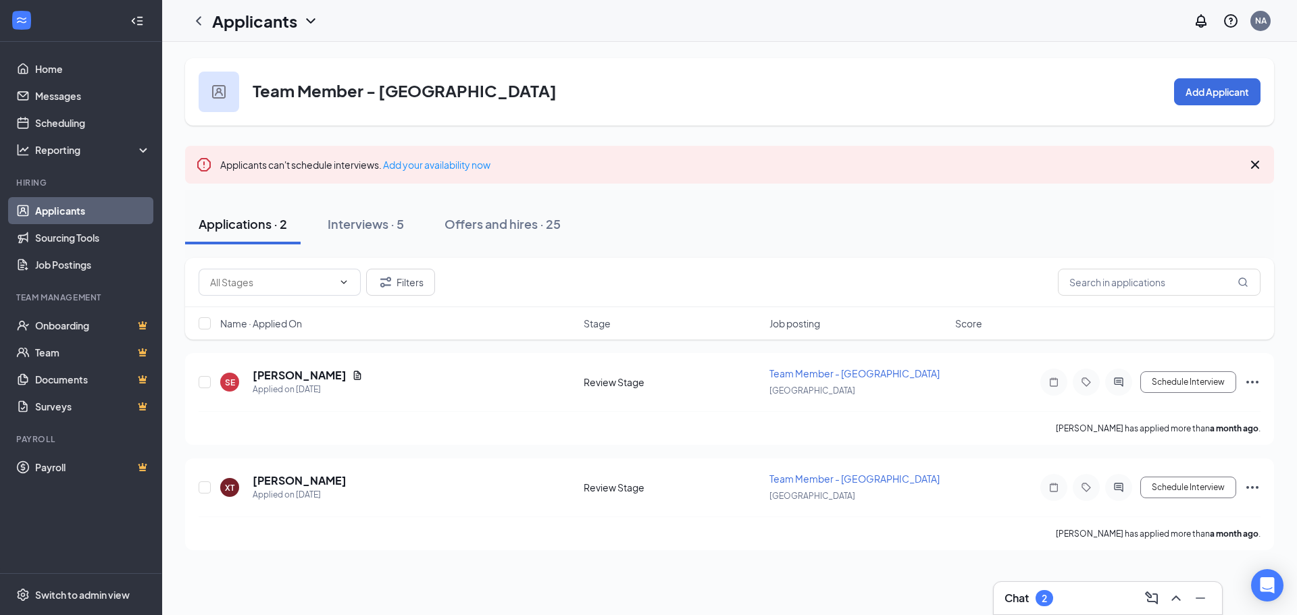
click at [477, 125] on div "Team Member - [GEOGRAPHIC_DATA] South Add Applicant" at bounding box center [729, 92] width 1089 height 68
